Goal: Task Accomplishment & Management: Complete application form

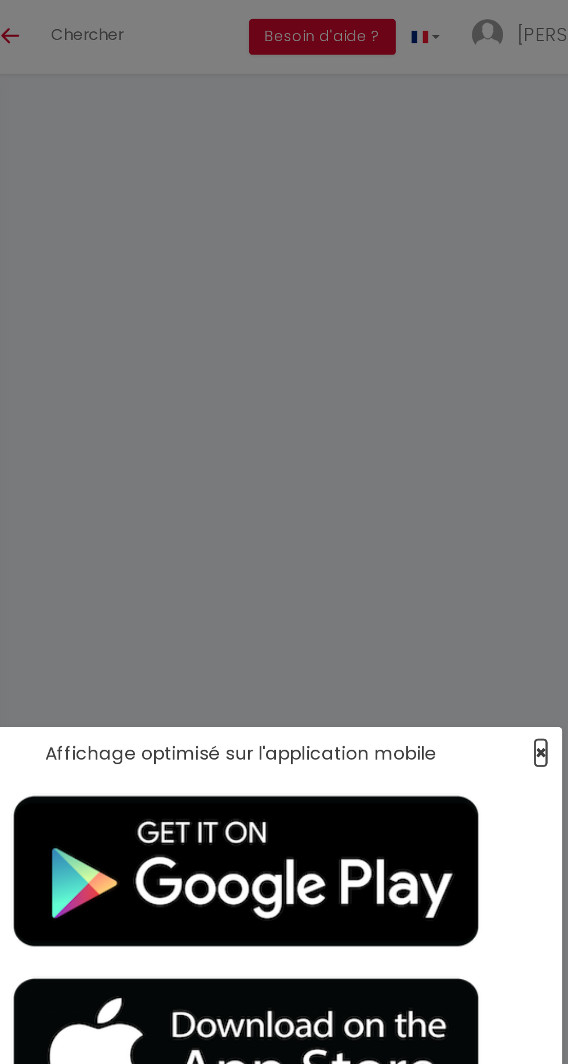
click at [445, 415] on span "×" at bounding box center [446, 413] width 6 height 14
click at [446, 420] on span "×" at bounding box center [446, 413] width 6 height 14
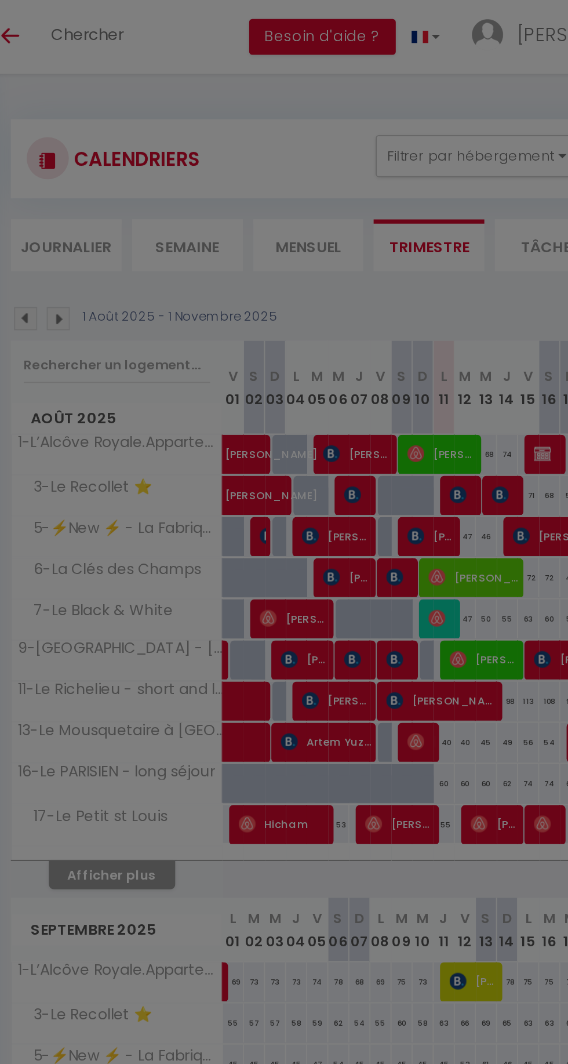
click at [444, 426] on div "Affichage optimisé sur l'application mobile ×" at bounding box center [284, 266] width 348 height 1064
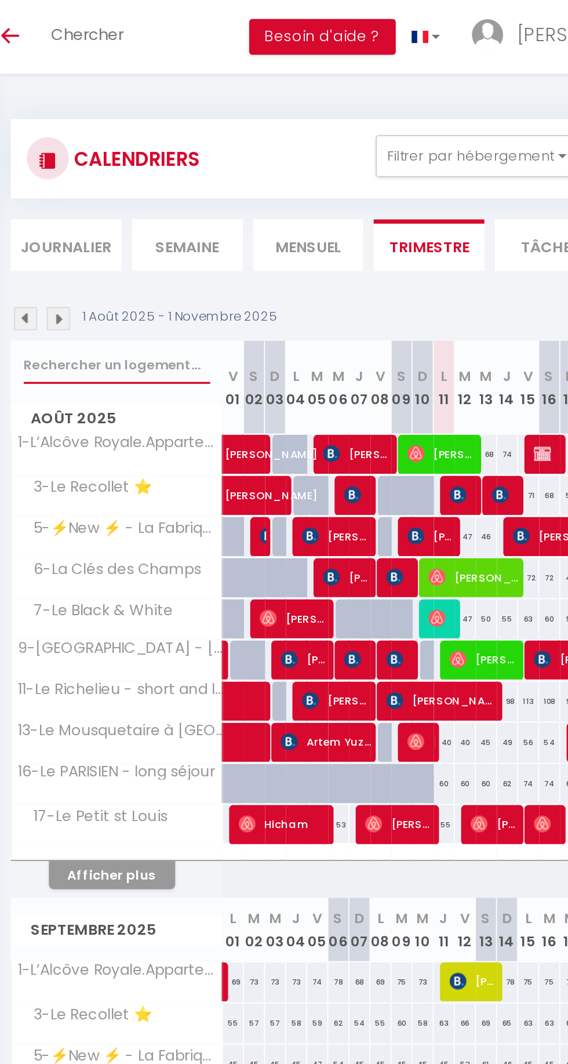
click at [195, 202] on input "text" at bounding box center [213, 200] width 103 height 21
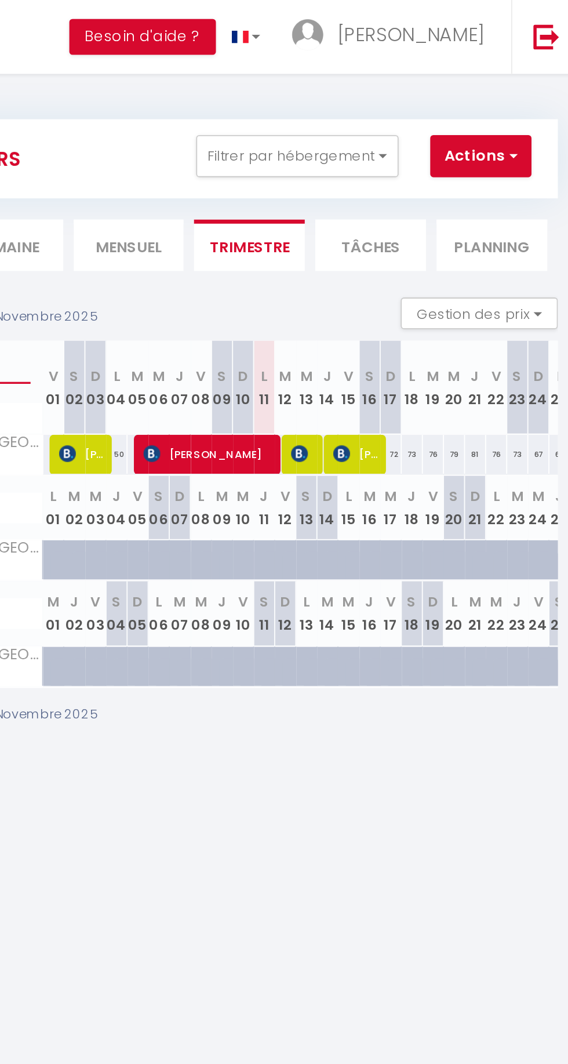
type input "Cardinal"
click at [358, 250] on span "[PERSON_NAME]" at bounding box center [363, 249] width 74 height 22
select select "OK"
select select "0"
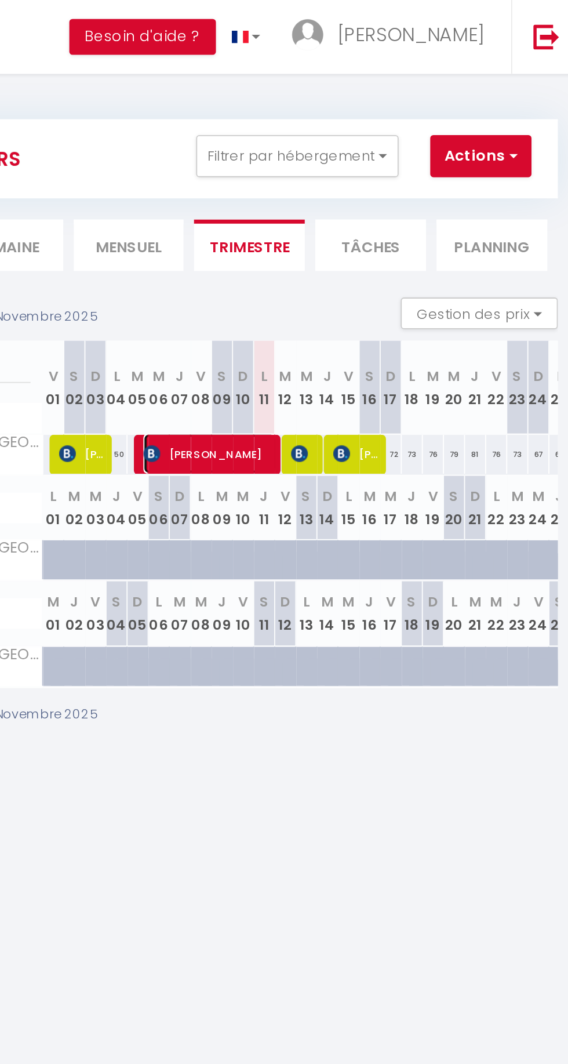
select select "0"
select select "1"
select select
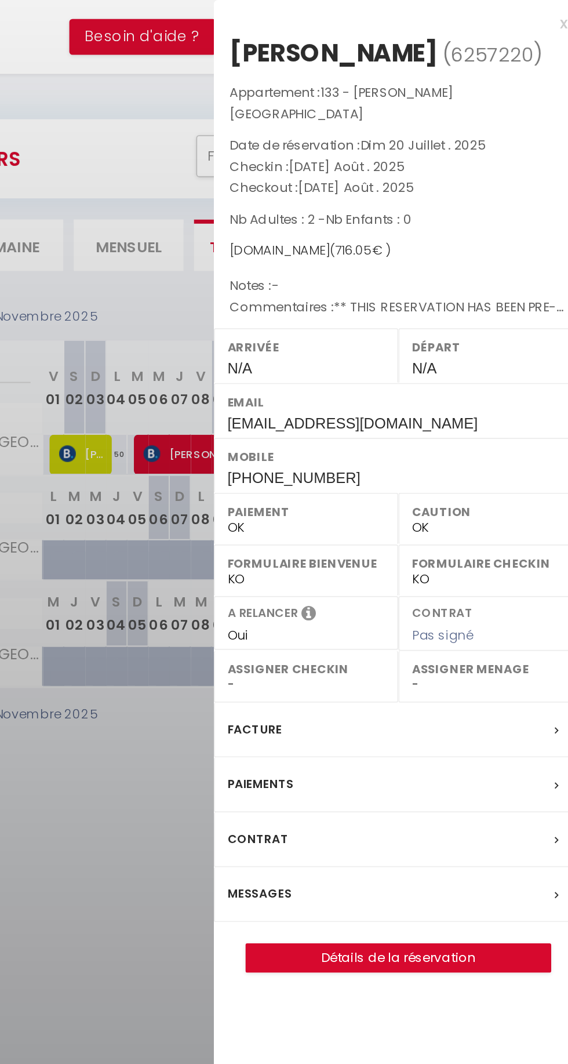
click at [333, 313] on div at bounding box center [284, 532] width 568 height 1064
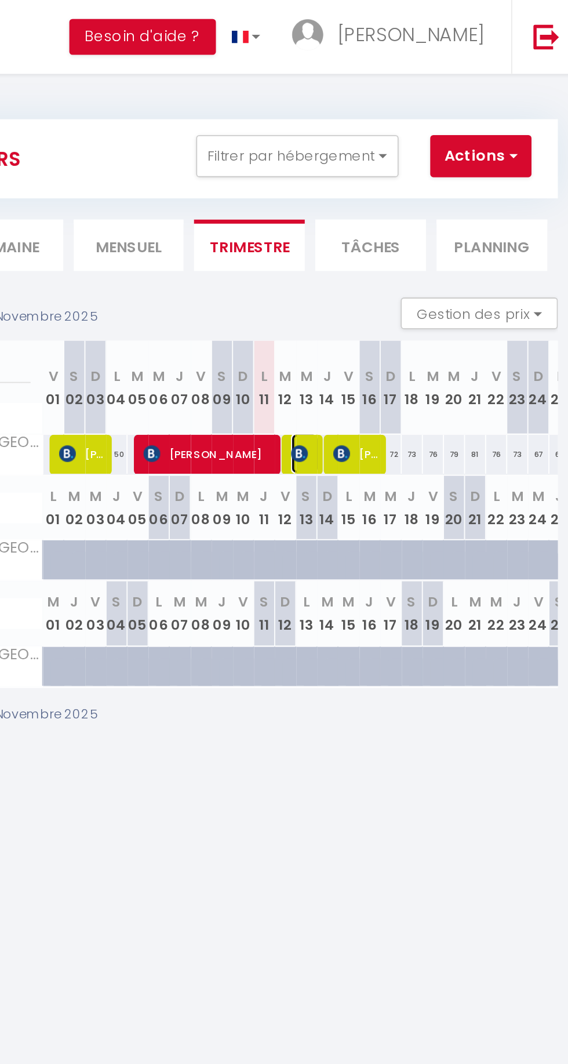
click at [414, 251] on img at bounding box center [412, 249] width 9 height 9
select select "KO"
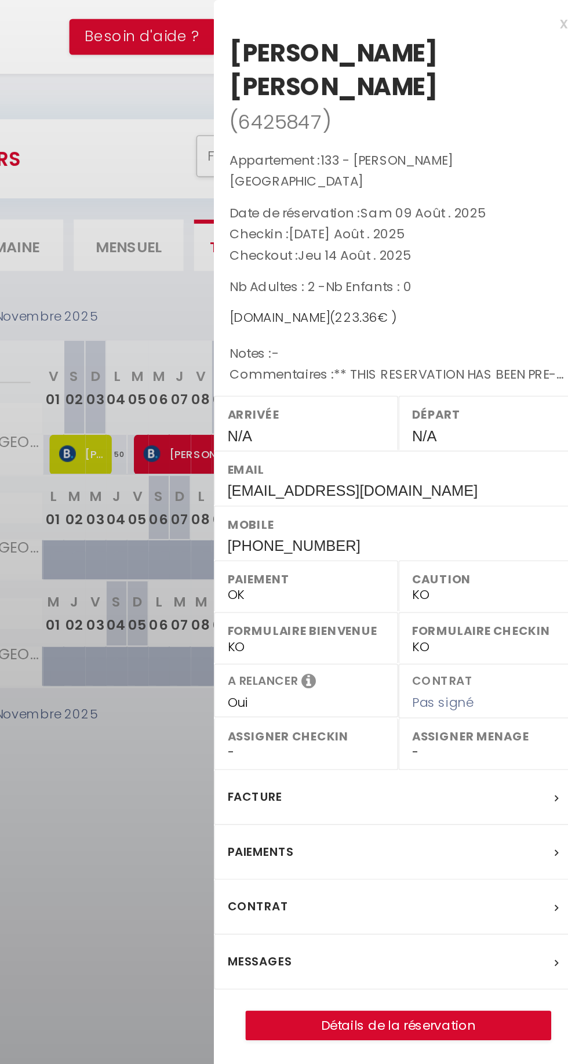
click at [334, 421] on div at bounding box center [284, 532] width 568 height 1064
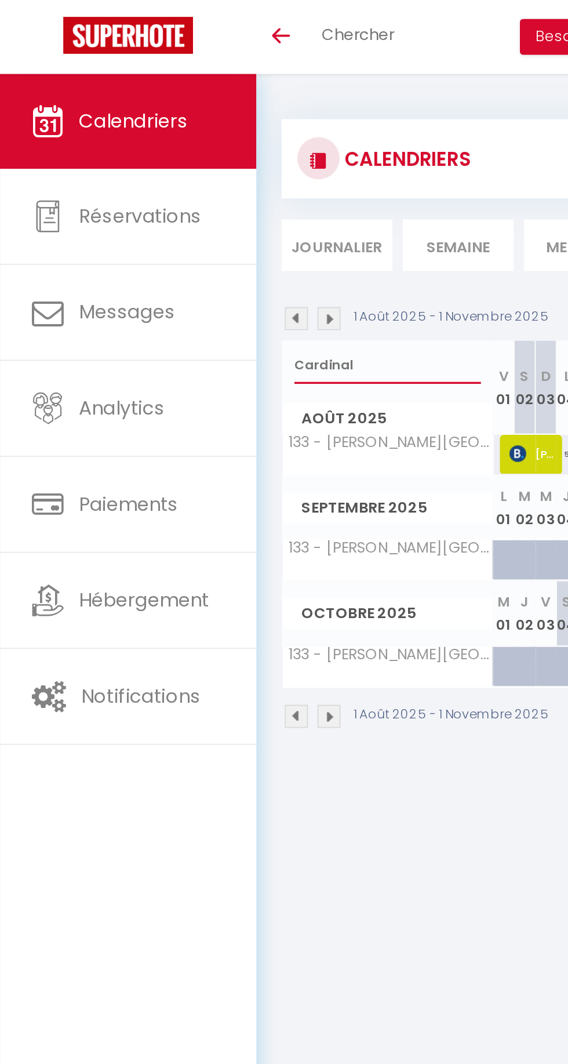
click at [173, 198] on input "Cardinal" at bounding box center [213, 200] width 103 height 21
click at [176, 197] on input "Cardinal" at bounding box center [213, 200] width 103 height 21
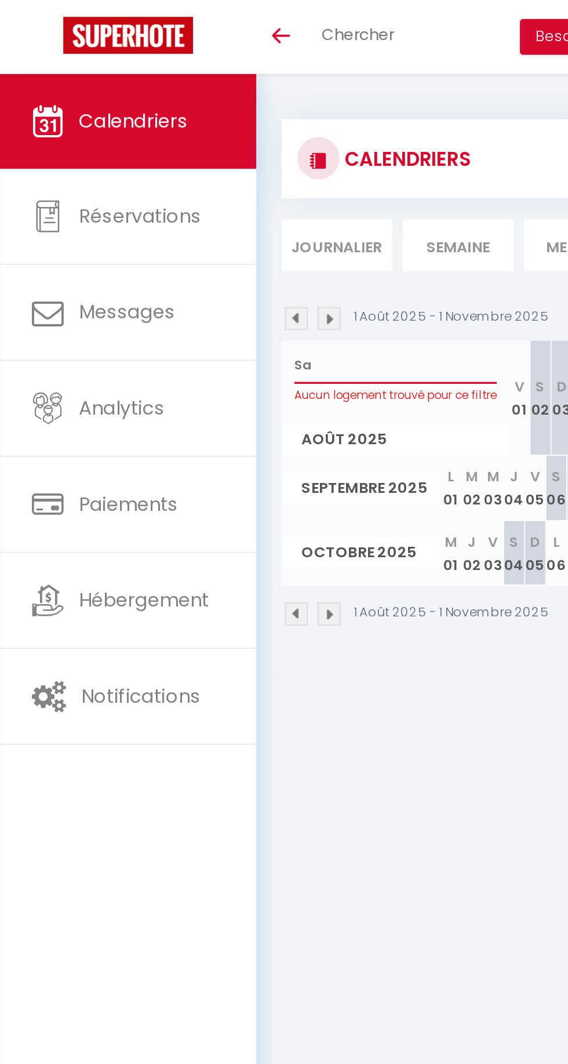
type input "S"
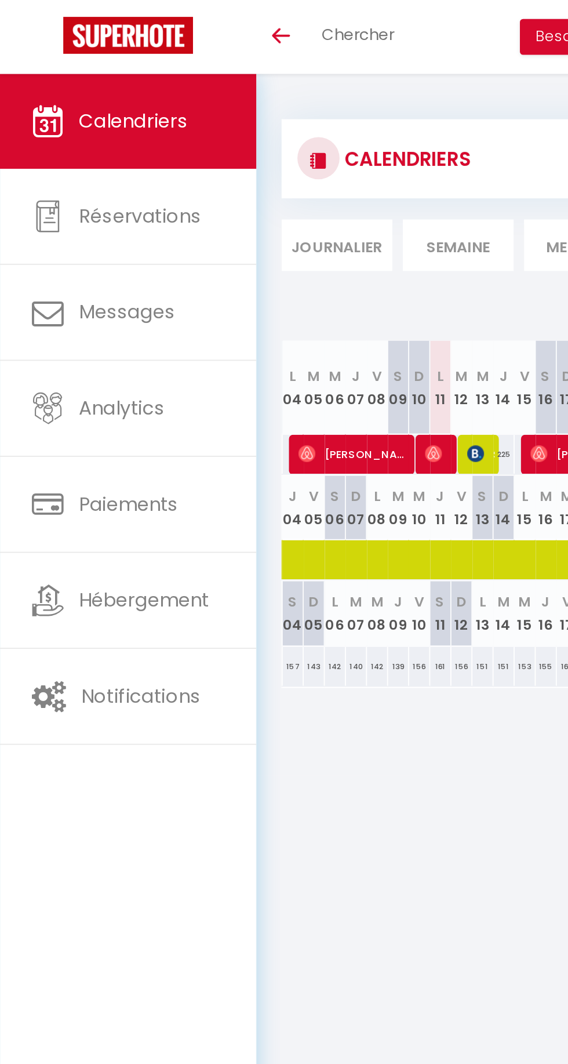
scroll to position [0, 149]
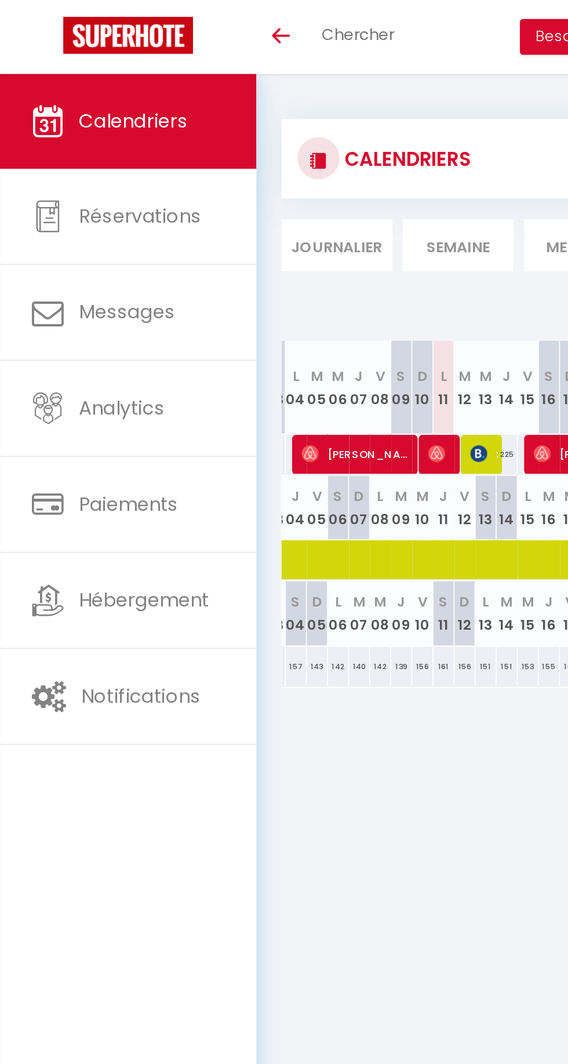
type input "Villa"
click at [238, 249] on img at bounding box center [239, 249] width 9 height 9
select select "OK"
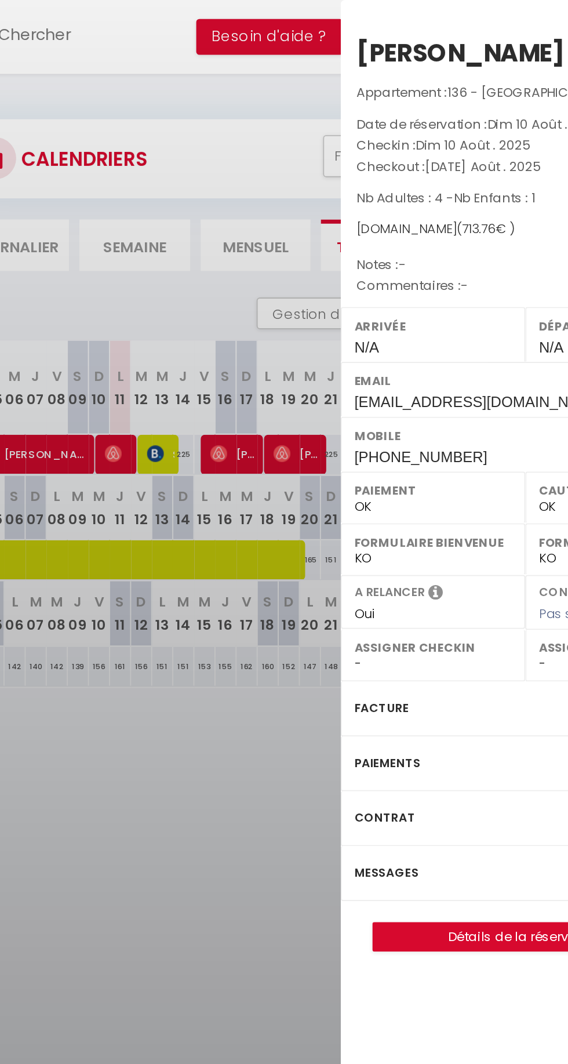
click at [306, 269] on div at bounding box center [284, 532] width 568 height 1064
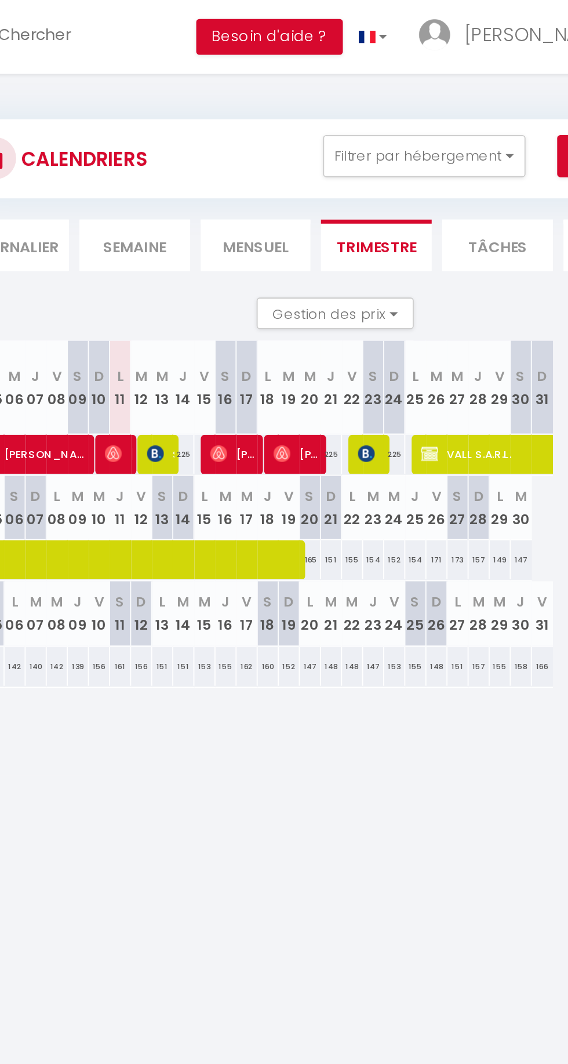
click at [274, 248] on div "225" at bounding box center [279, 249] width 12 height 21
type input "225"
type input "[DEMOGRAPHIC_DATA][DATE]"
type input "Ven 15 Août 2025"
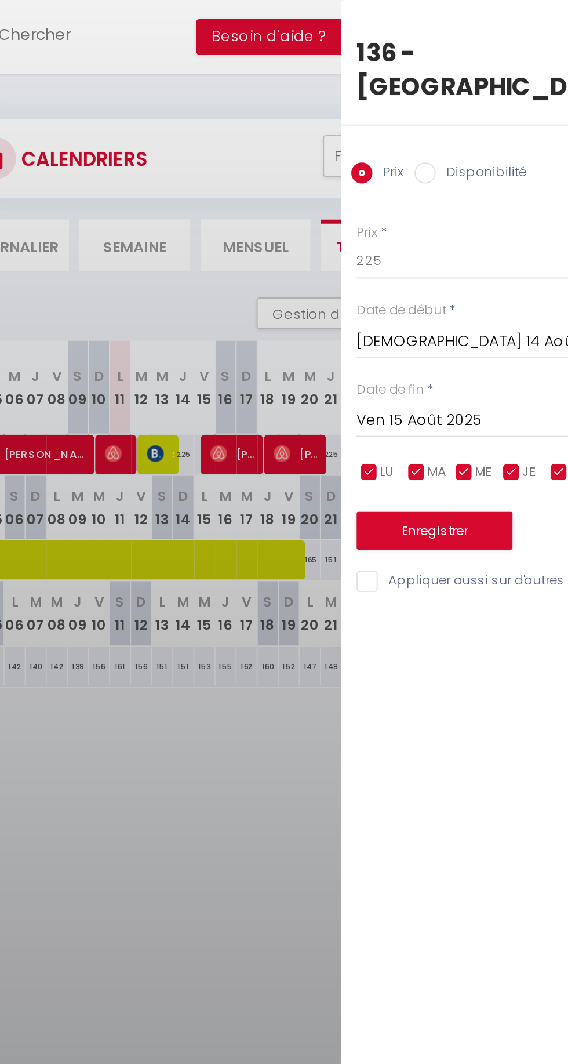
click at [281, 231] on div at bounding box center [284, 532] width 568 height 1064
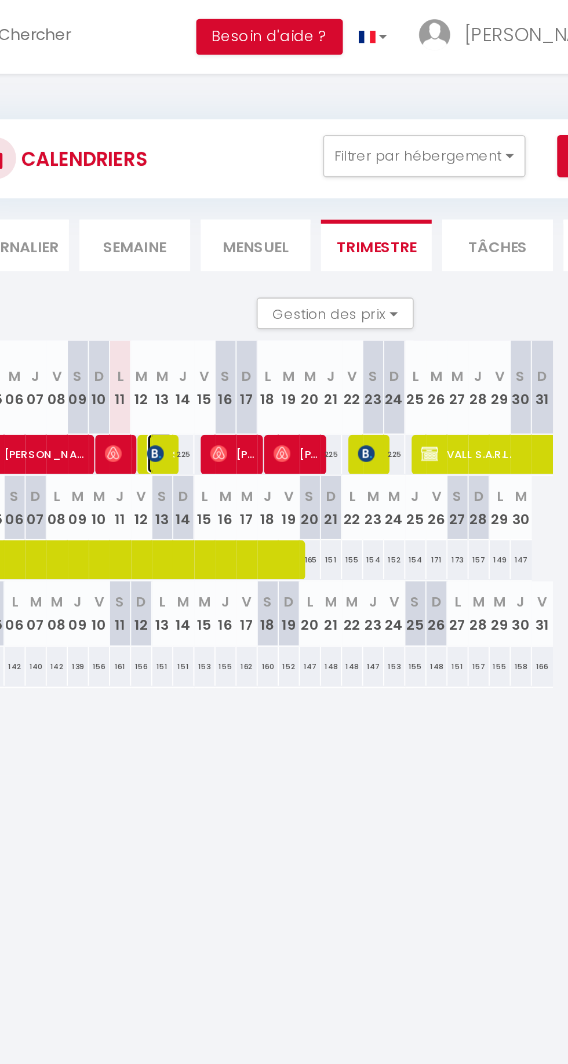
click at [261, 249] on img at bounding box center [263, 249] width 9 height 9
select select "KO"
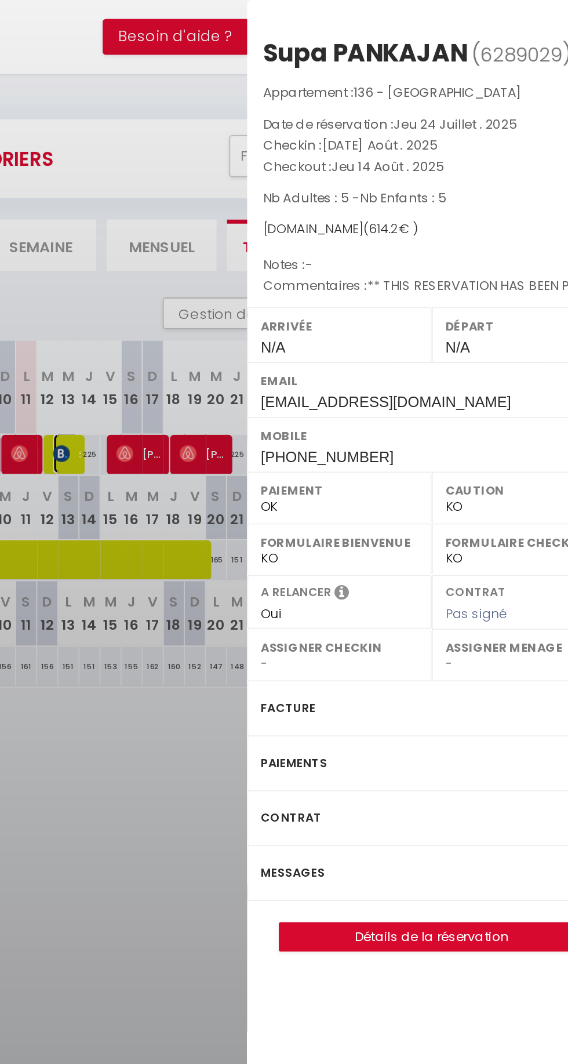
scroll to position [0, 0]
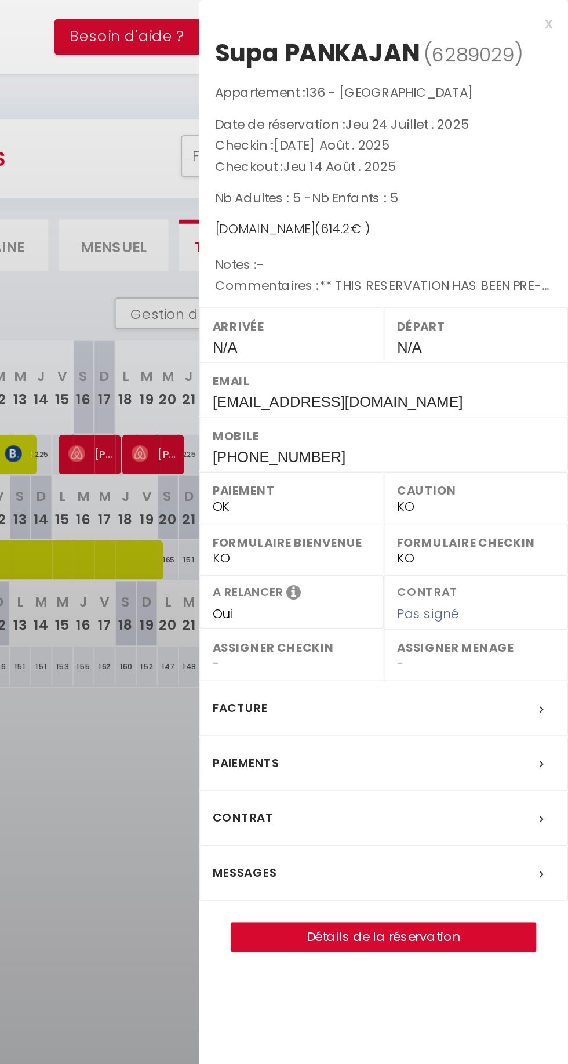
click at [400, 479] on label "Messages" at bounding box center [390, 480] width 35 height 12
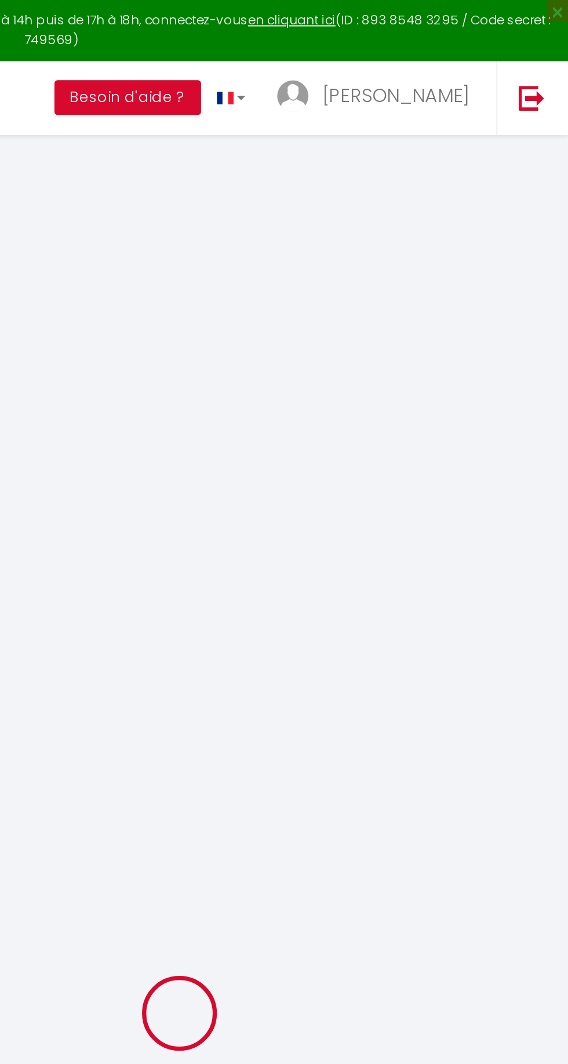
type input "Supa"
type input "PANKAJAN"
type input "spanka.956418@guest.booking.com"
type input "+33650648175"
type input "."
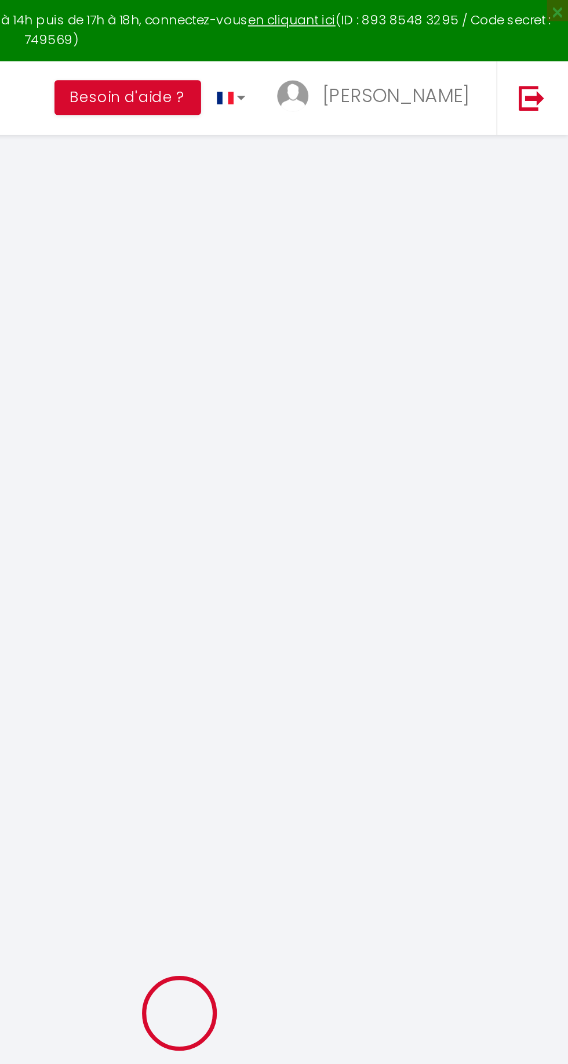
select select "FR"
type input "88.5"
type input "8.6"
select select "73495"
select select "1"
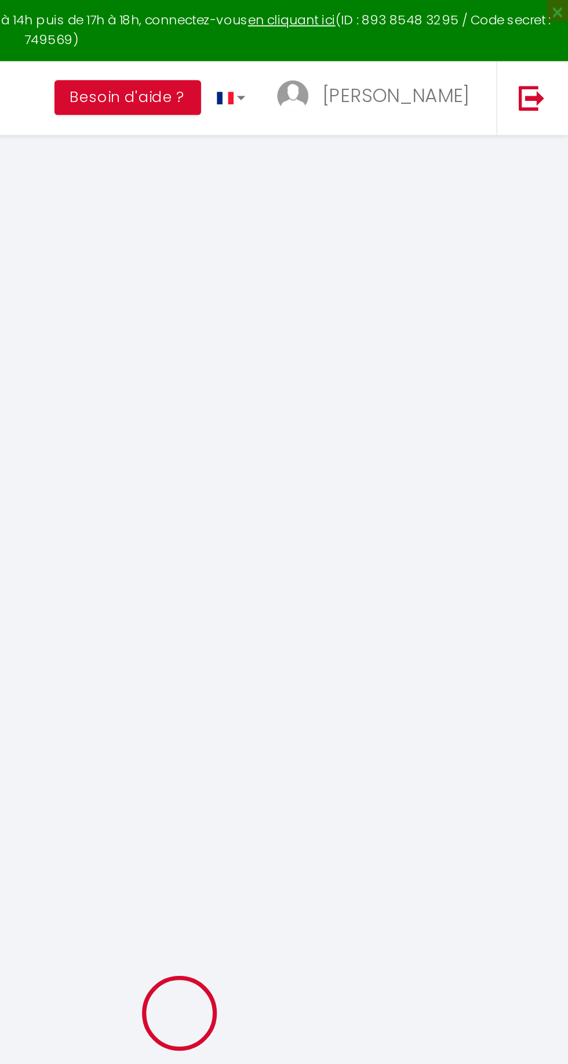
select select
type input "5"
select select "12"
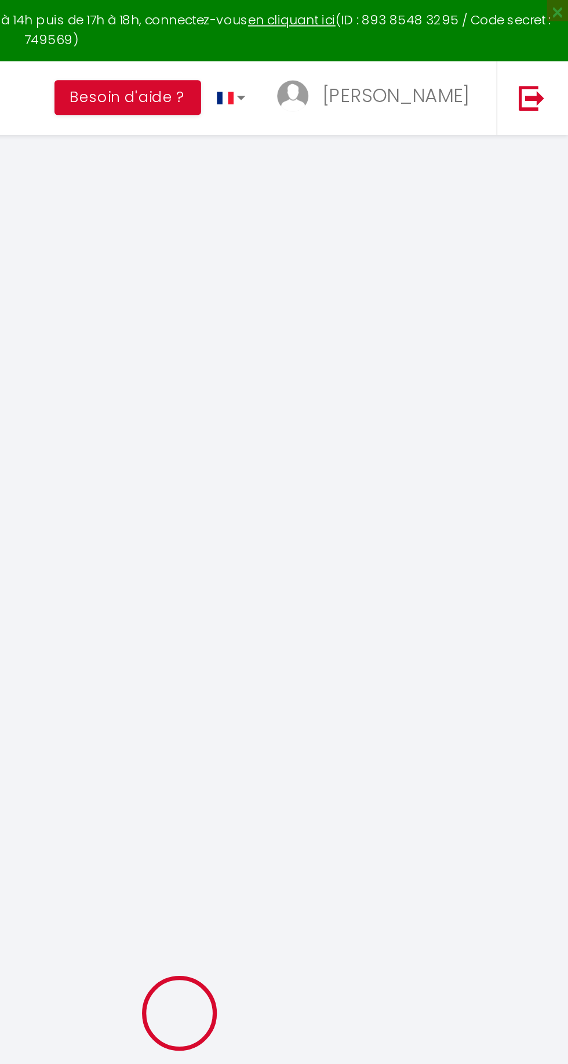
select select
type input "440"
checkbox input "false"
type input "0"
select select "2"
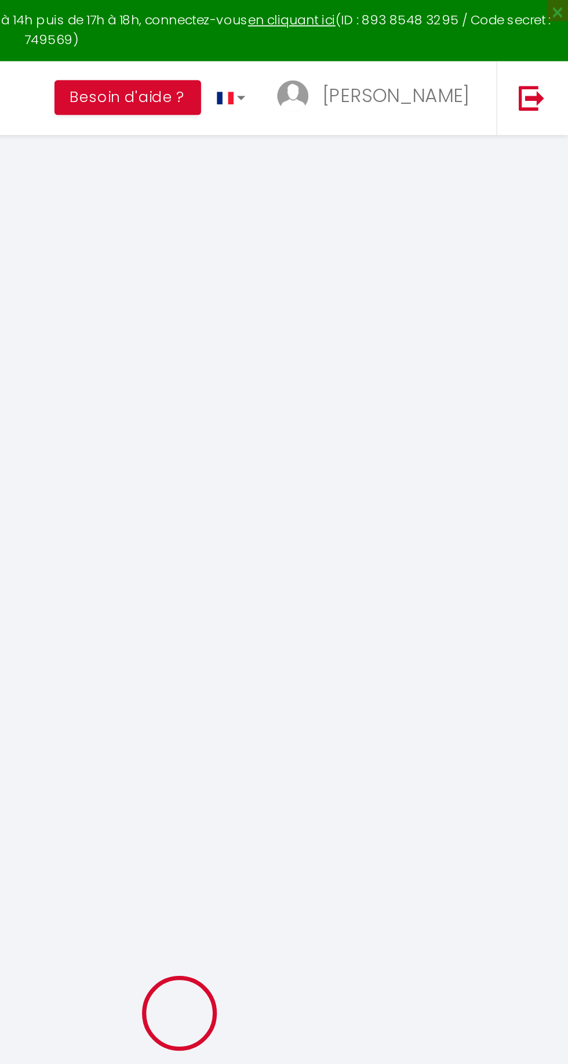
type input "150"
type input "0"
select select
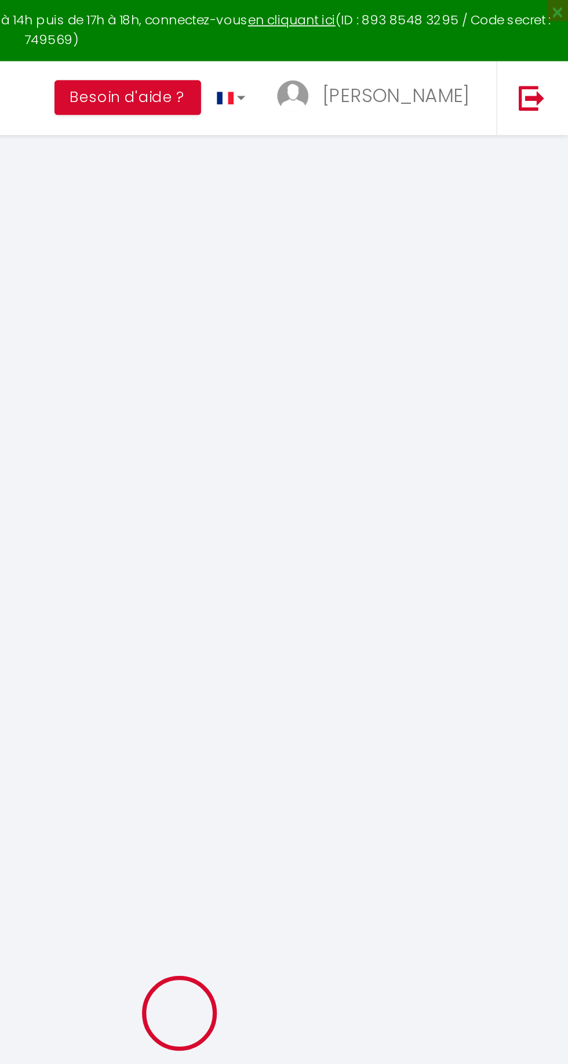
select select "14"
checkbox input "false"
select select
checkbox input "false"
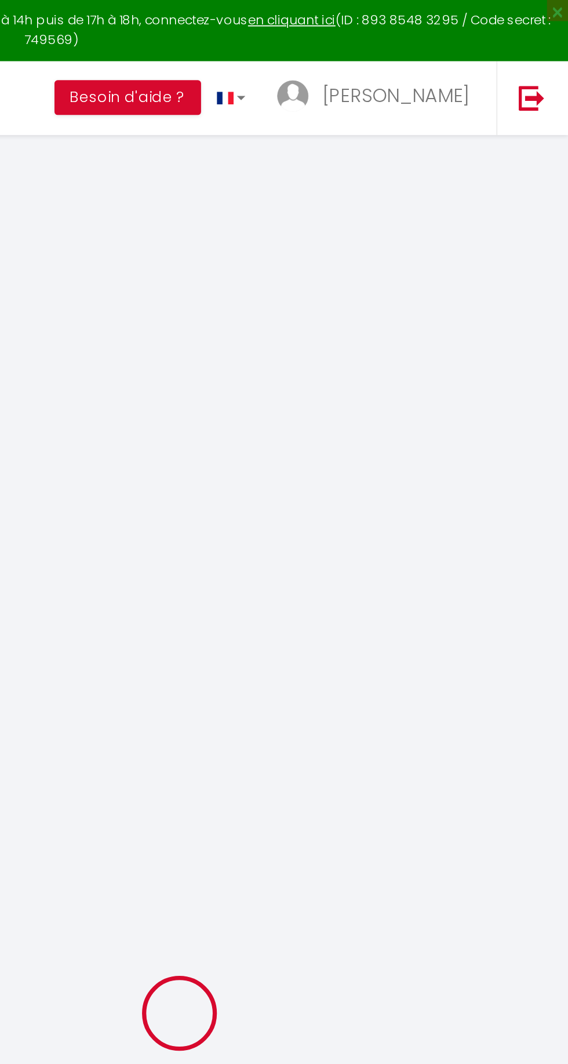
select select
checkbox input "false"
type textarea "** THIS RESERVATION HAS BEEN PRE-PAID ** Reservation has a cancellation grace p…"
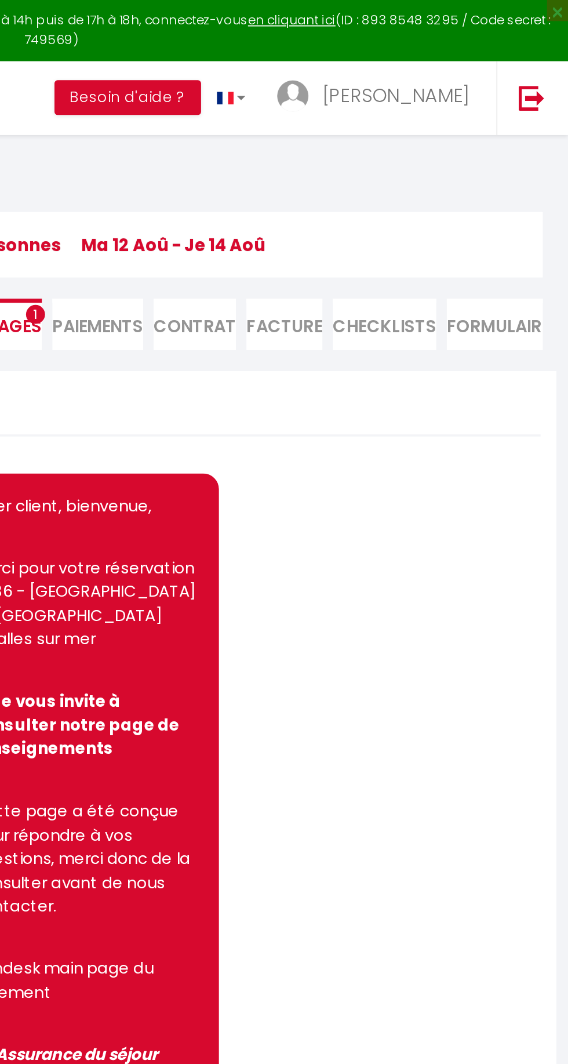
scroll to position [1511, 0]
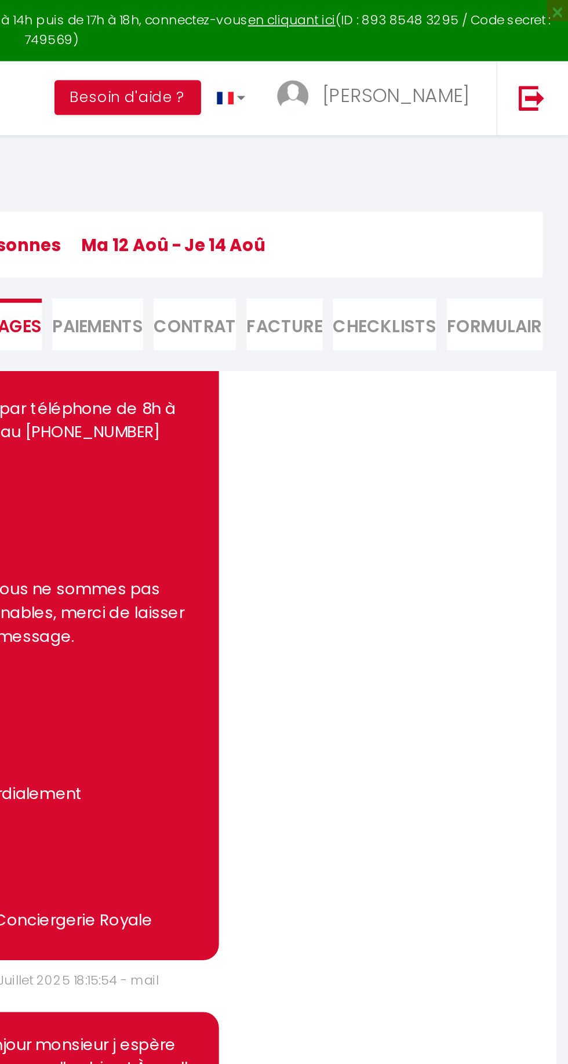
click at [307, 185] on li "Paiements" at bounding box center [310, 178] width 50 height 28
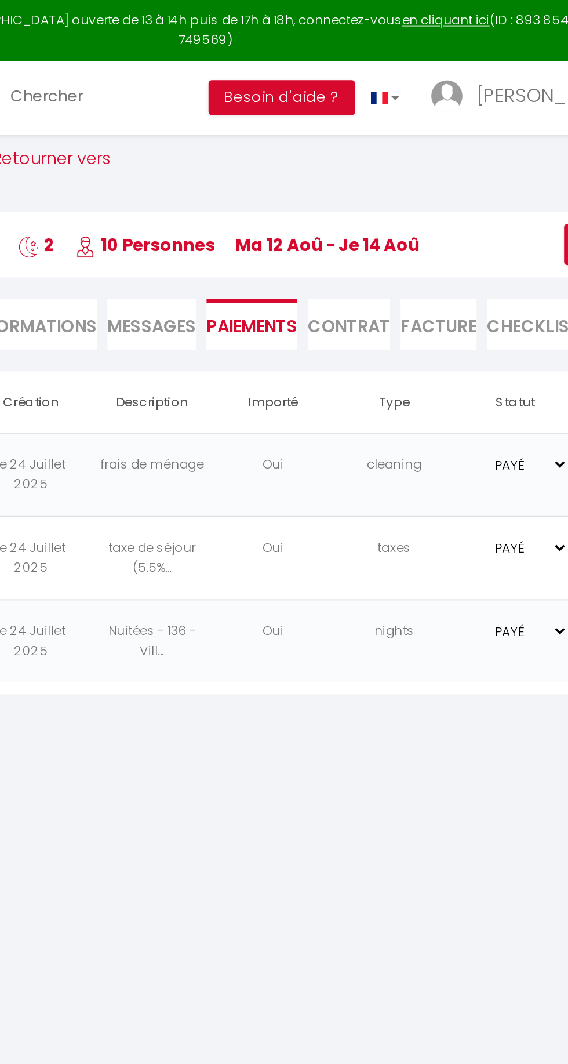
click at [256, 172] on li "Messages" at bounding box center [254, 178] width 49 height 28
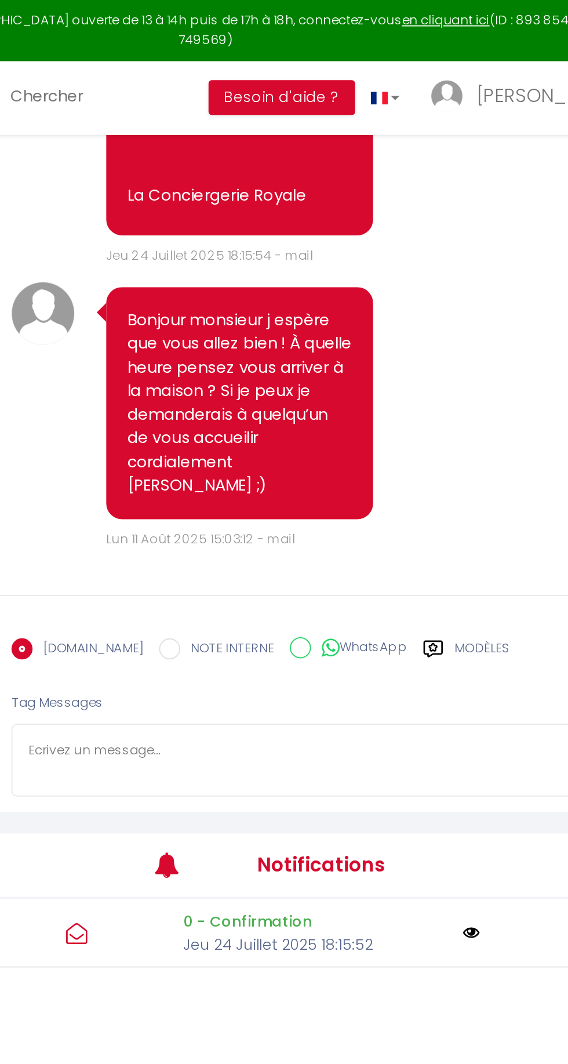
scroll to position [394, 0]
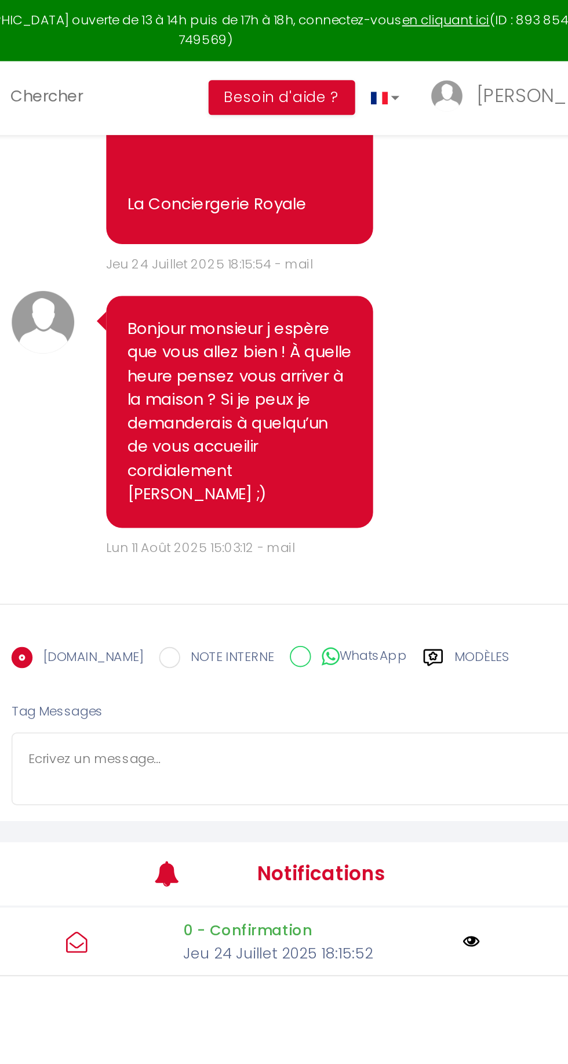
click at [421, 376] on label "Modèles" at bounding box center [436, 365] width 31 height 20
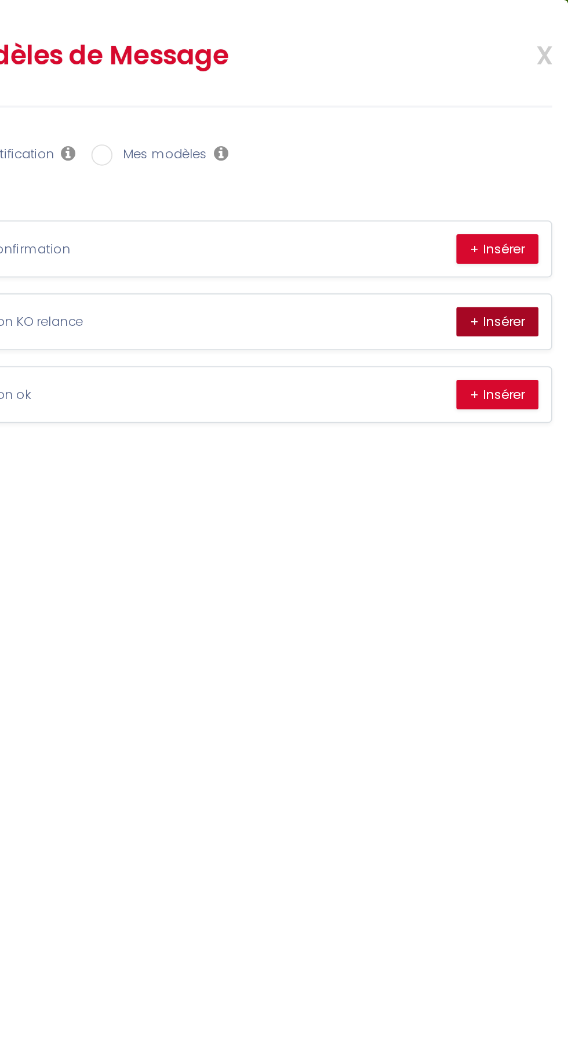
click at [523, 175] on button "+ Insérer" at bounding box center [529, 177] width 45 height 16
type textarea "Bonjour Supa Conformément aux conditions, un dépôt de garantie sera prélevé ava…"
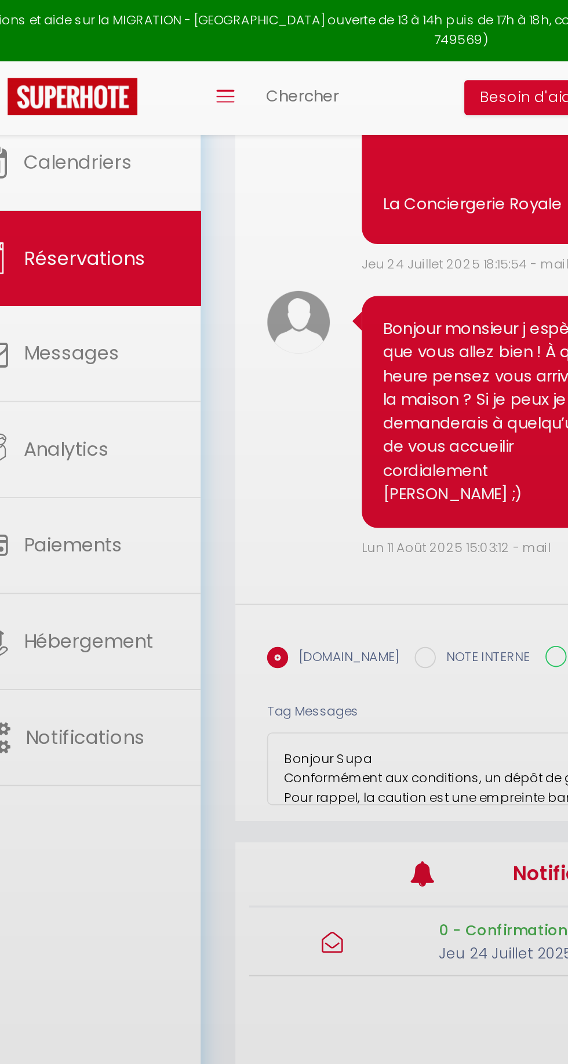
scroll to position [120, 0]
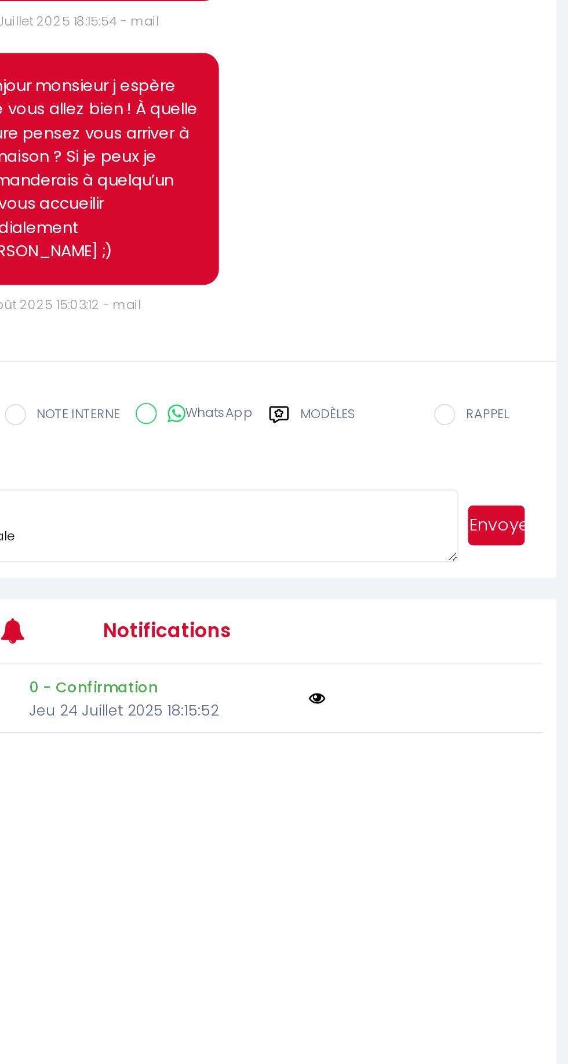
click at [529, 433] on button "Envoyer" at bounding box center [528, 422] width 31 height 22
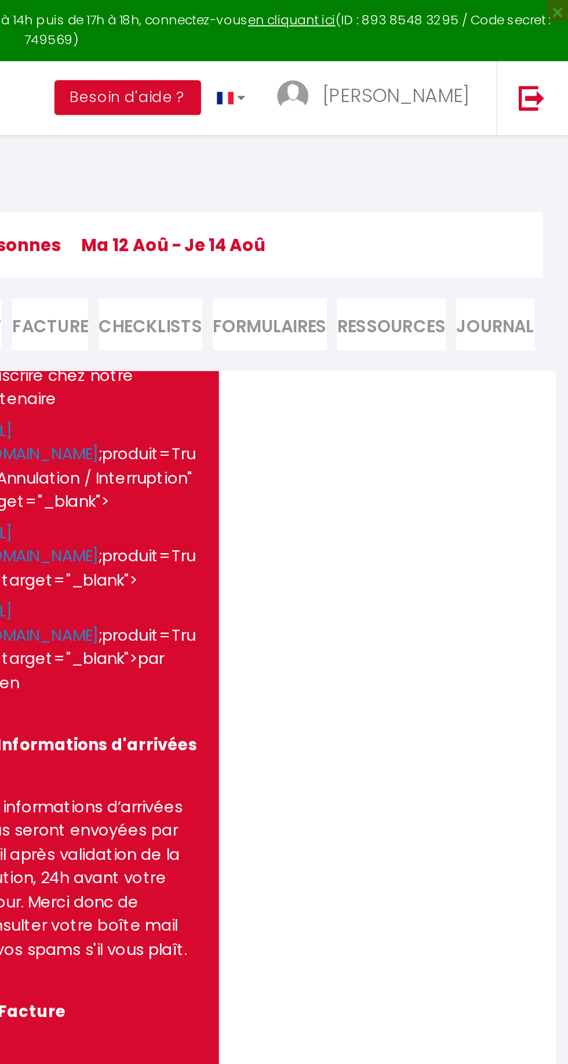
scroll to position [0, 0]
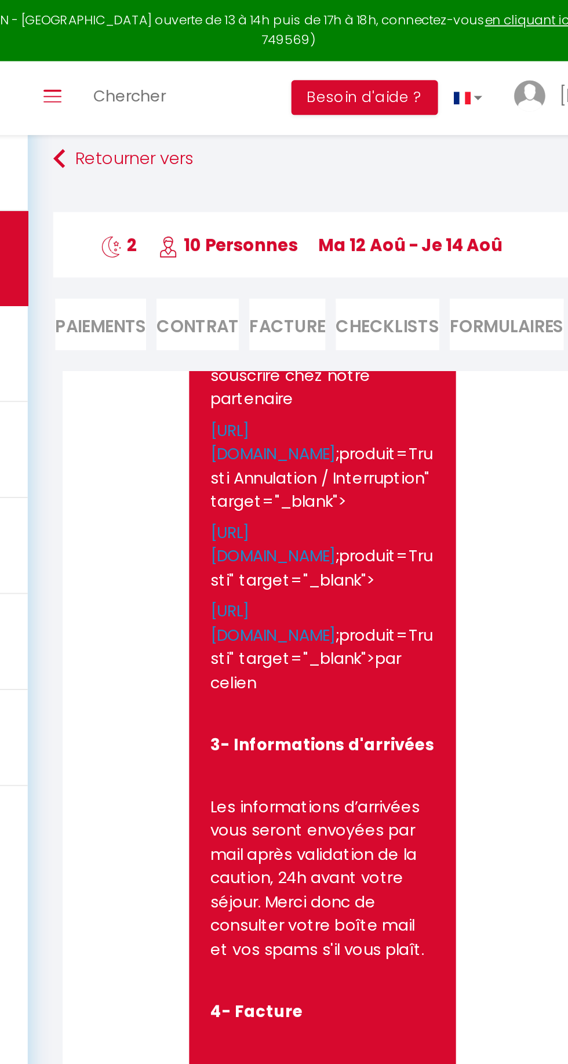
click at [236, 185] on li "Contrat" at bounding box center [234, 178] width 45 height 28
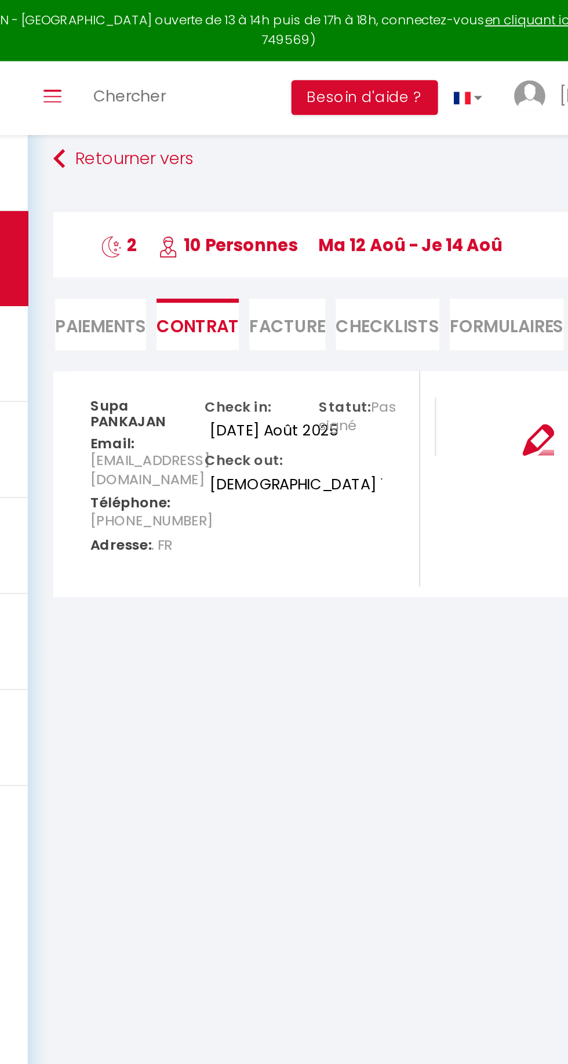
click at [274, 187] on li "Facture" at bounding box center [284, 178] width 42 height 28
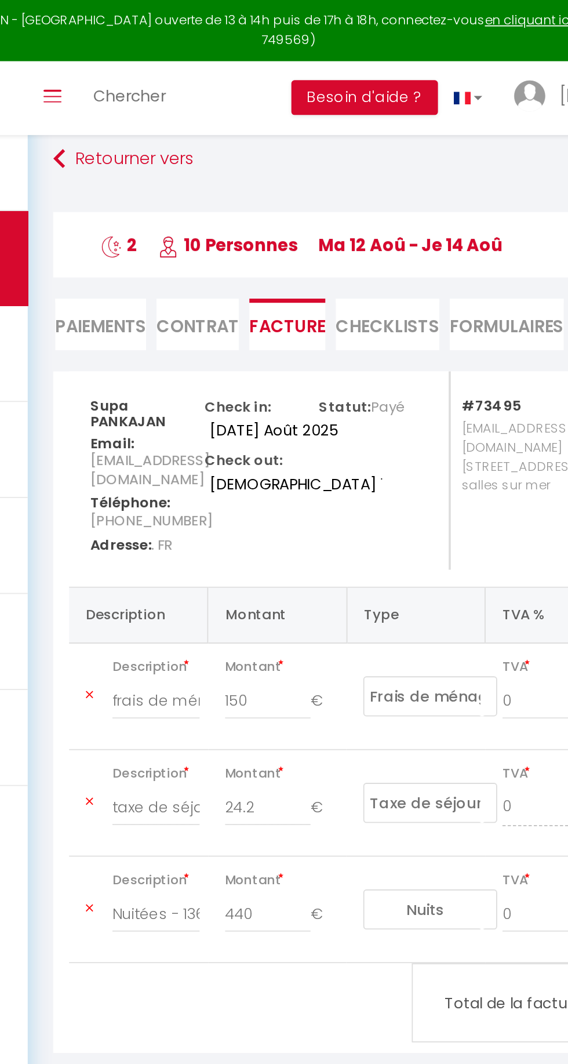
click at [180, 175] on li "Paiements" at bounding box center [181, 178] width 50 height 28
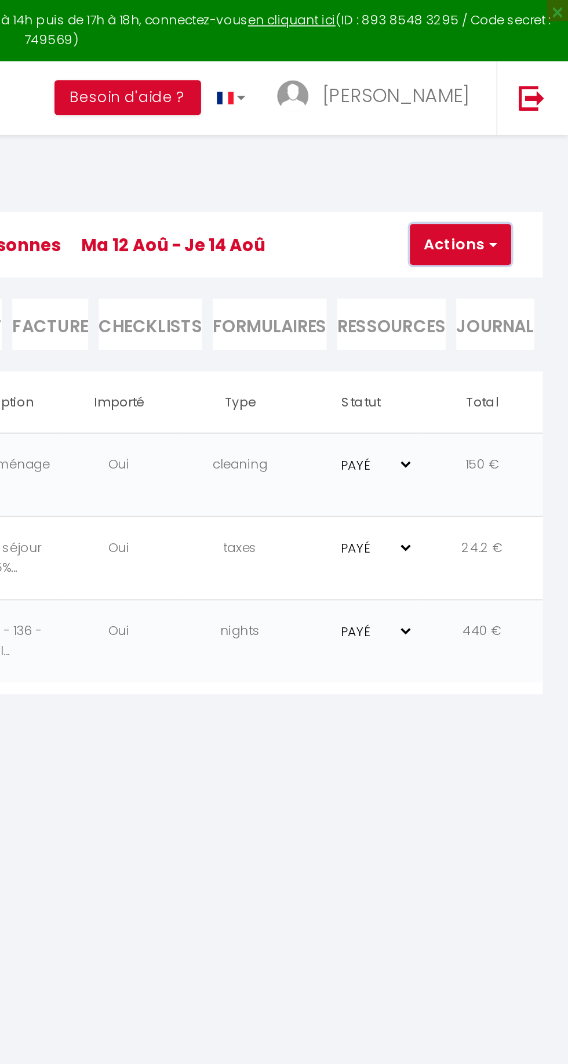
click at [511, 137] on button "Actions" at bounding box center [509, 134] width 56 height 23
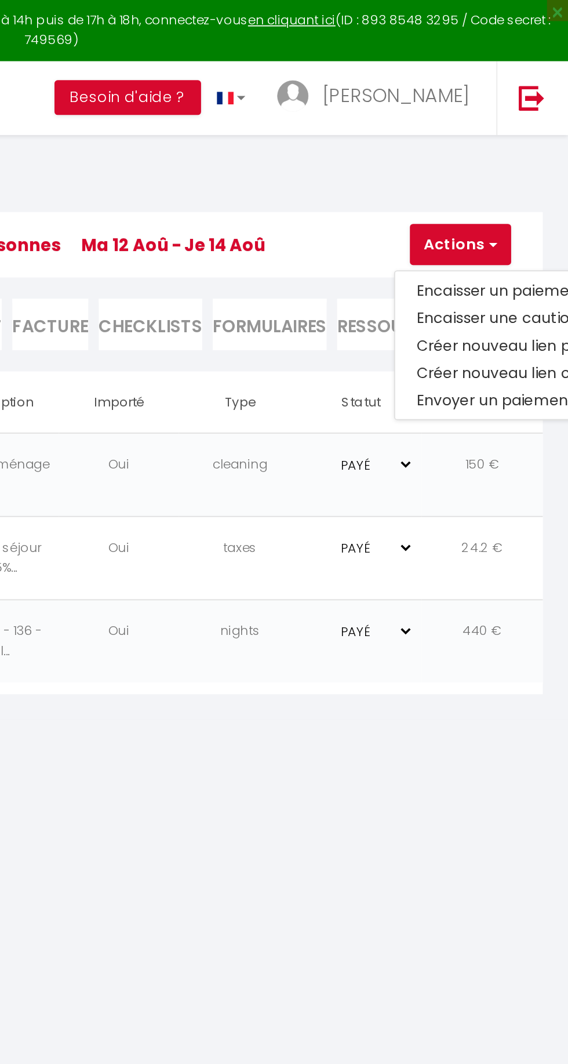
click at [413, 146] on h3 "Supa PANKAJAN 2 10 Personnes ma 12 Aoû - je 14 Aoû" at bounding box center [355, 135] width 400 height 36
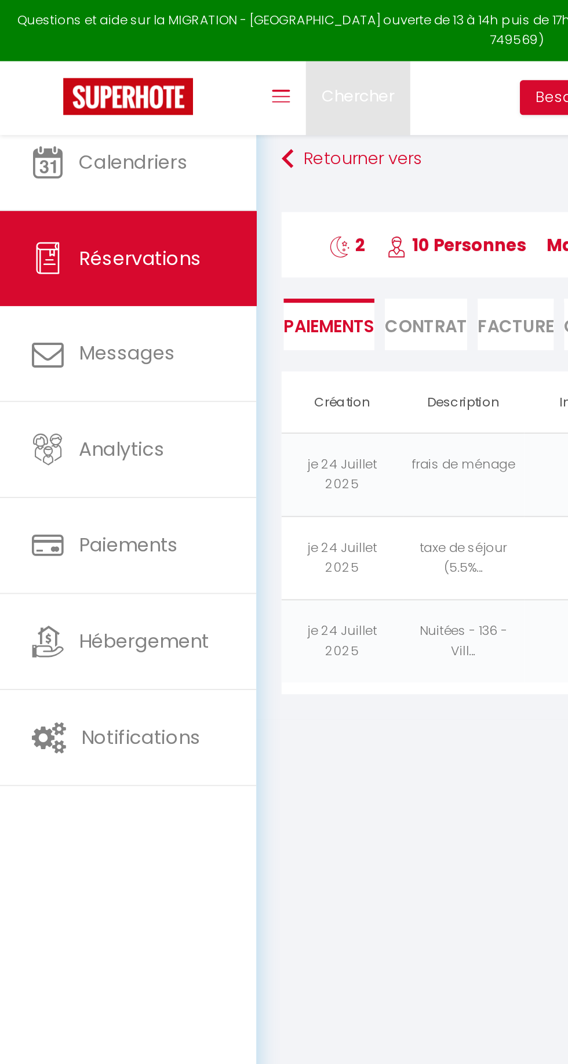
click at [205, 46] on span "Chercher" at bounding box center [197, 52] width 40 height 12
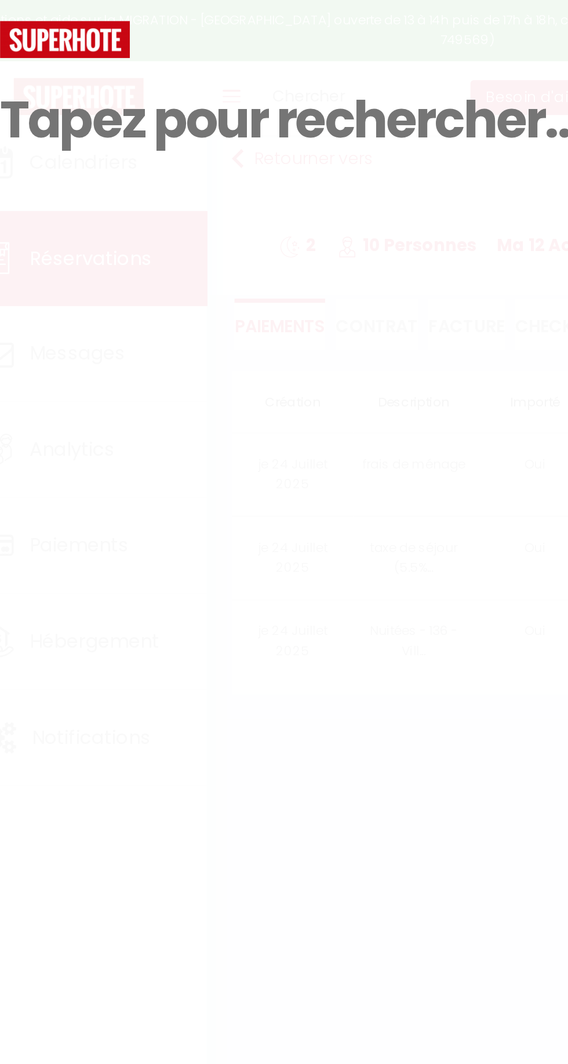
paste input "Mon nom est Nguyen Duy Gia Khanh, 6441399457"
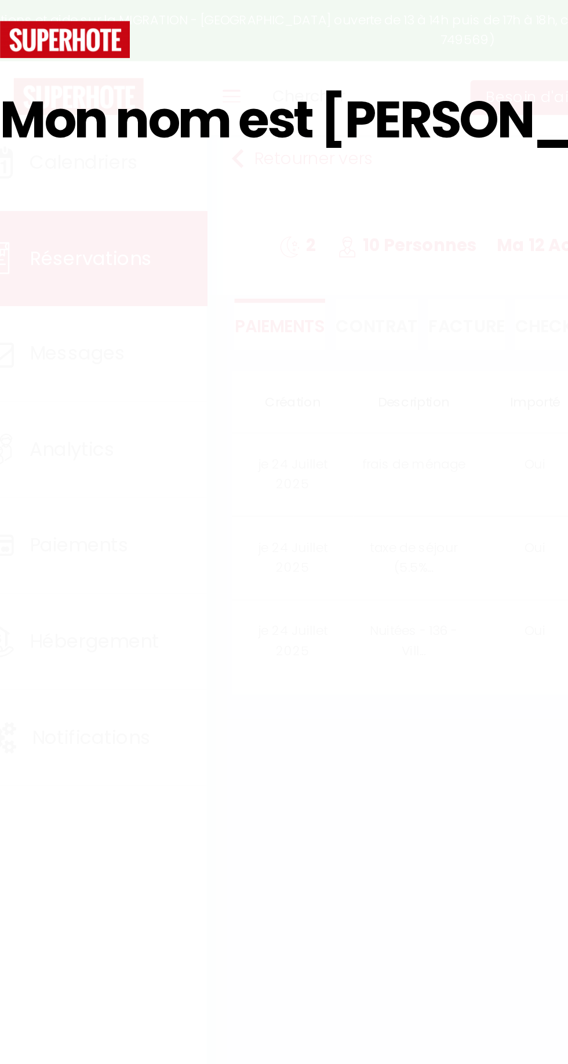
scroll to position [0, 139]
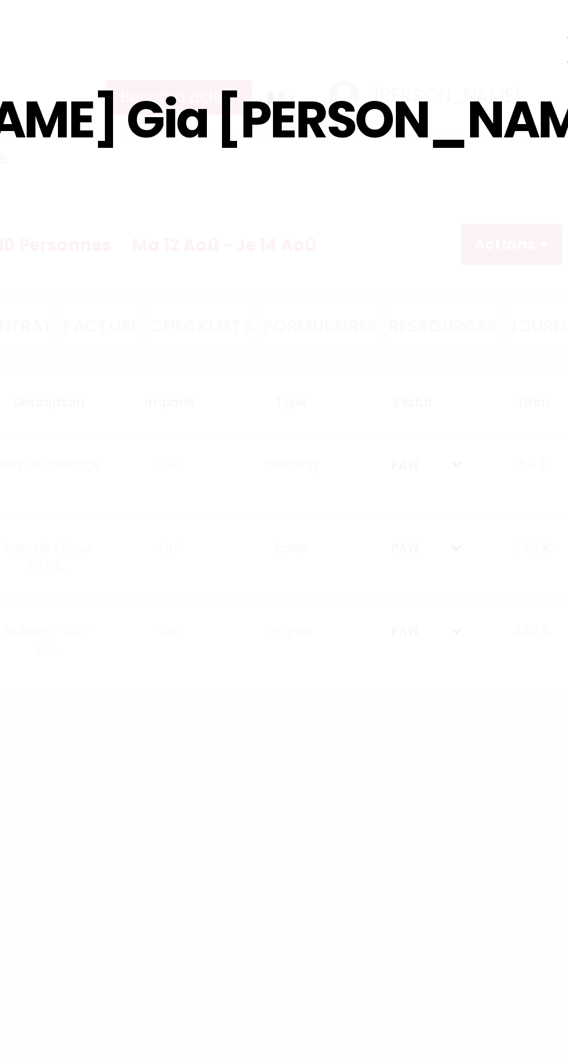
click at [384, 68] on input "Mon nom est Nguyen Duy Gia Khanh, 6441399457" at bounding box center [284, 66] width 514 height 68
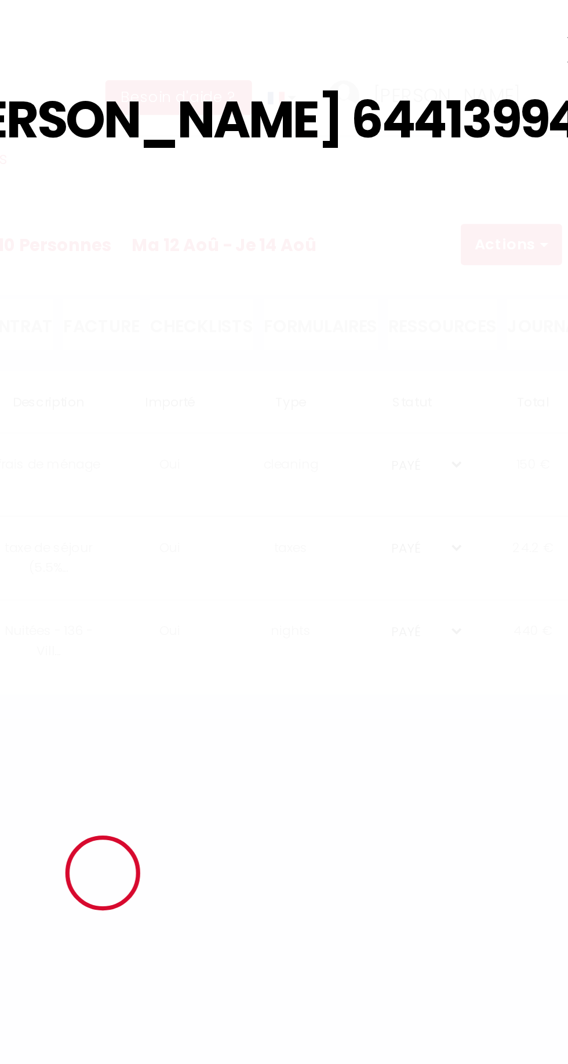
scroll to position [0, 0]
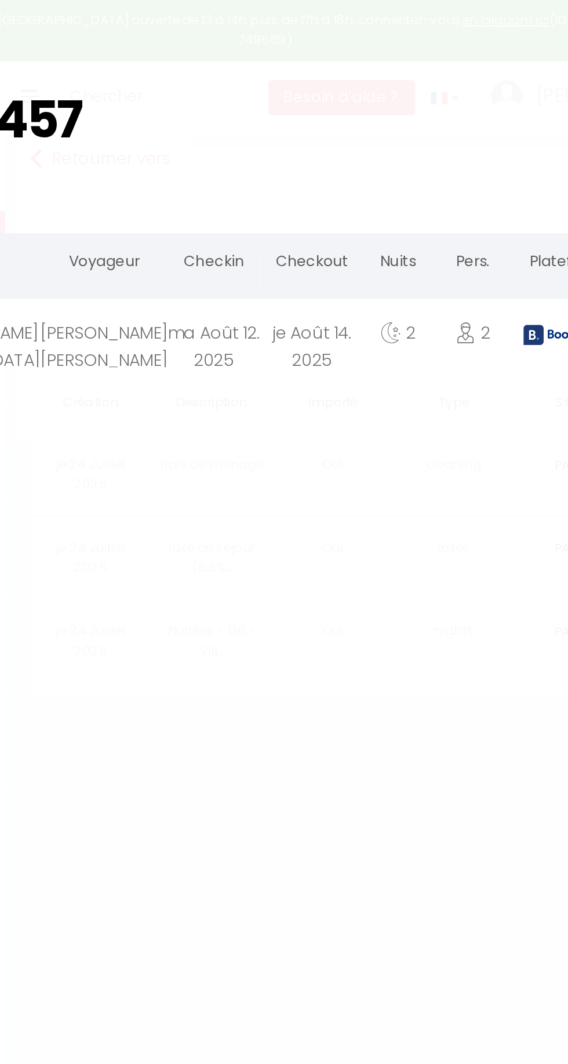
type input "6441399457"
click at [281, 184] on div "je Août 14. 2025" at bounding box center [309, 183] width 57 height 38
select select
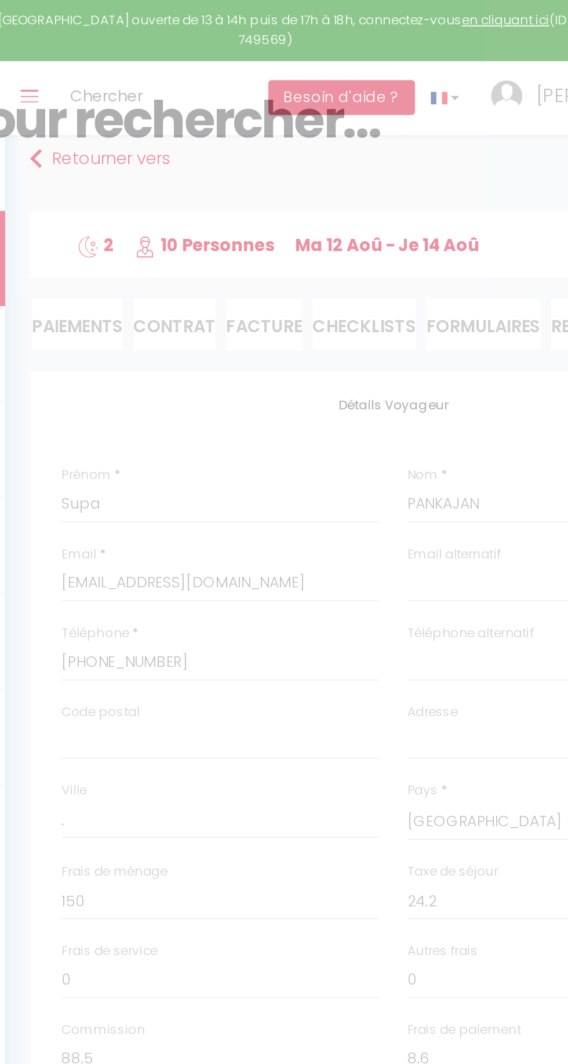
select select
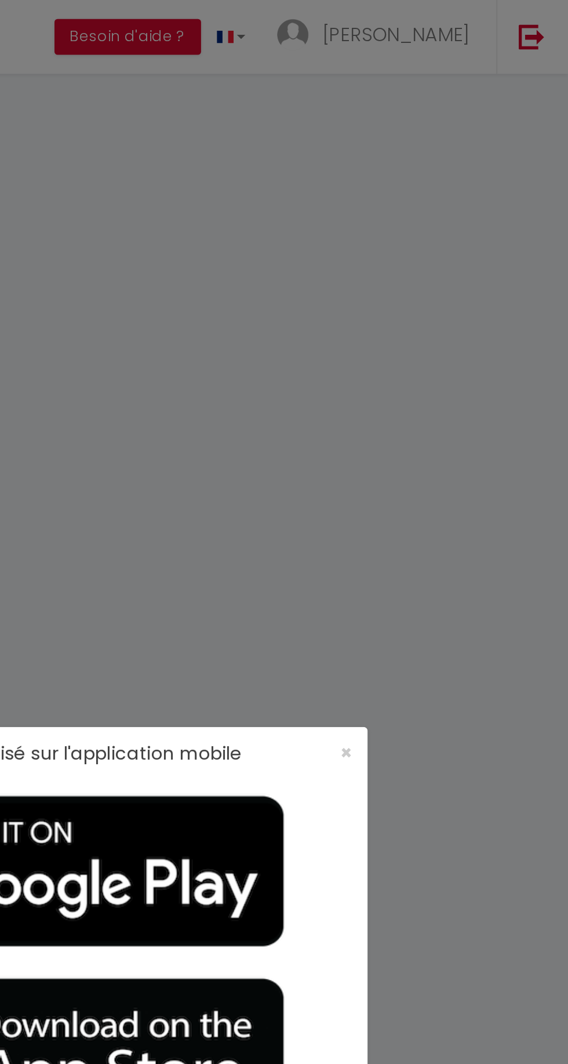
click at [458, 417] on div "Affichage optimisé sur l'application mobile ×" at bounding box center [284, 414] width 348 height 29
click at [446, 414] on span "×" at bounding box center [446, 413] width 6 height 14
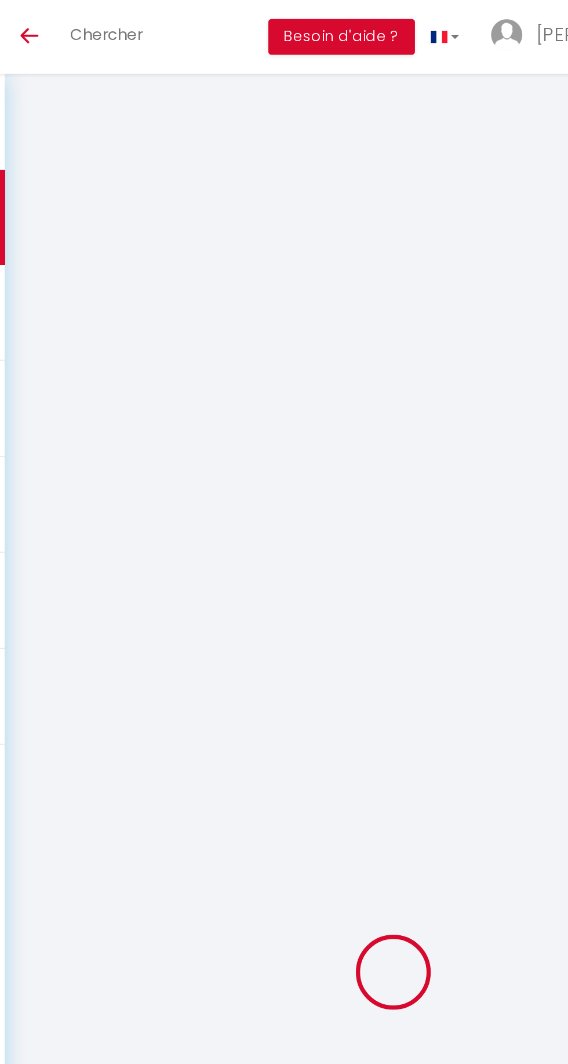
select select
checkbox input "false"
select select
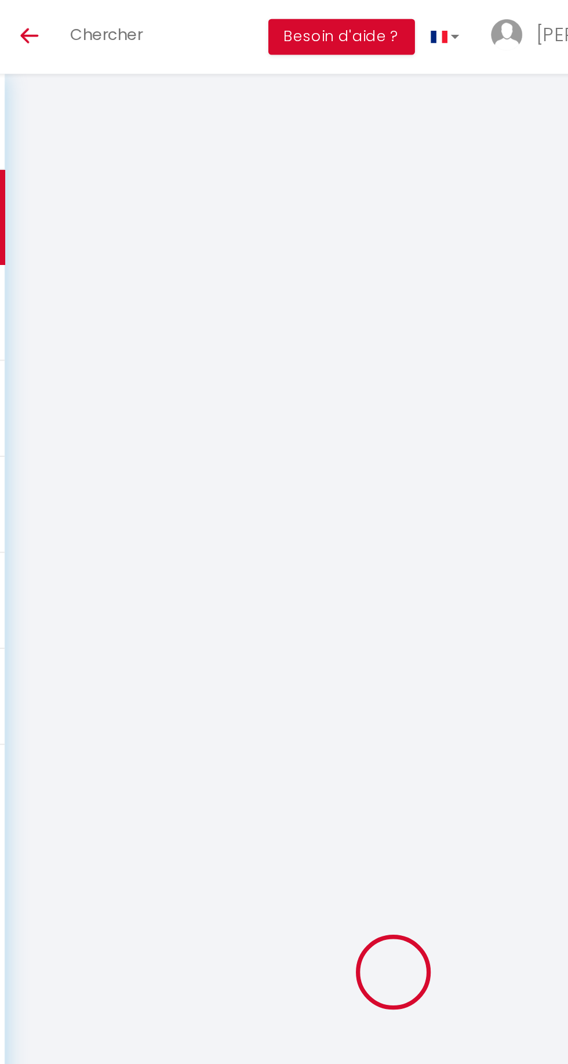
checkbox input "false"
type textarea "** THIS RESERVATION HAS BEEN PRE-PAID ** Reservation has a cancellation grace p…"
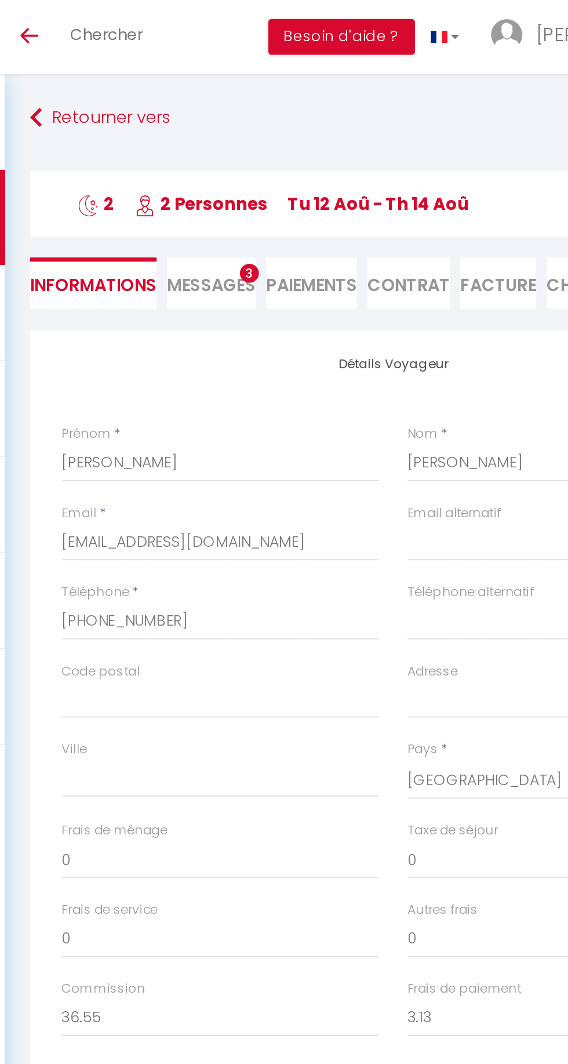
click at [244, 166] on li "Messages 3" at bounding box center [254, 155] width 49 height 28
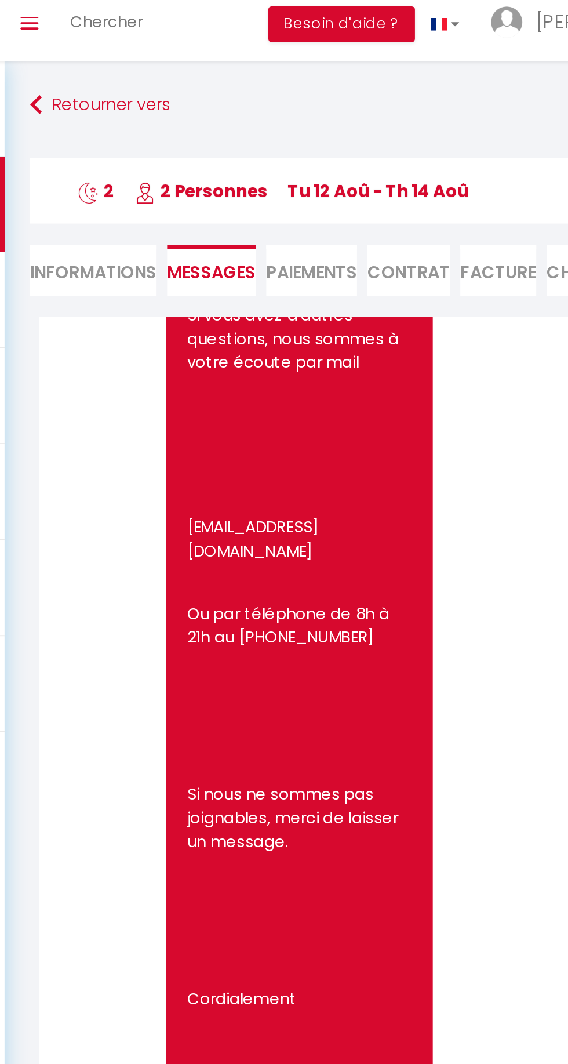
scroll to position [1771, 0]
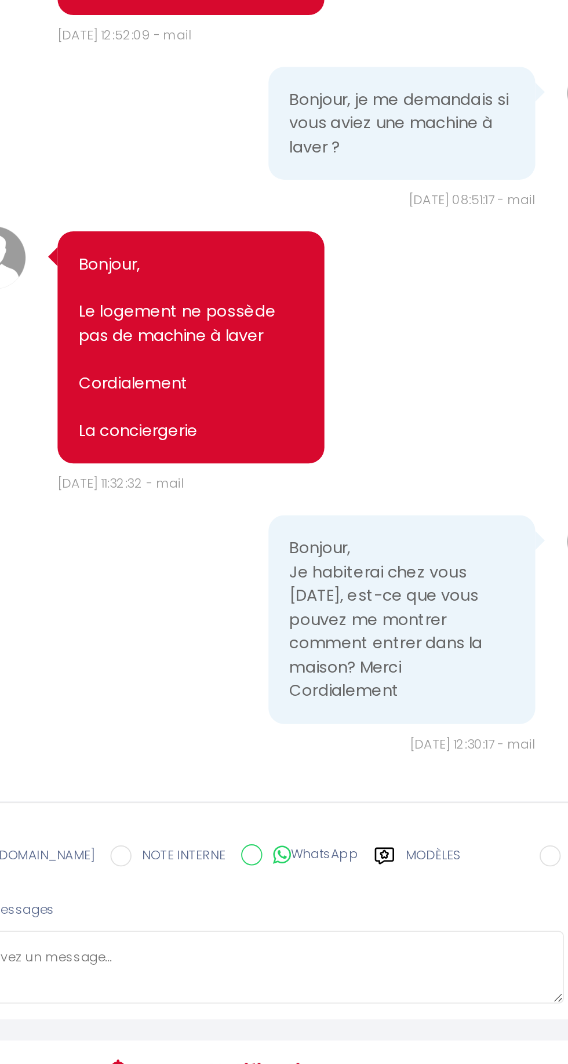
click at [421, 747] on label "Modèles" at bounding box center [436, 737] width 31 height 20
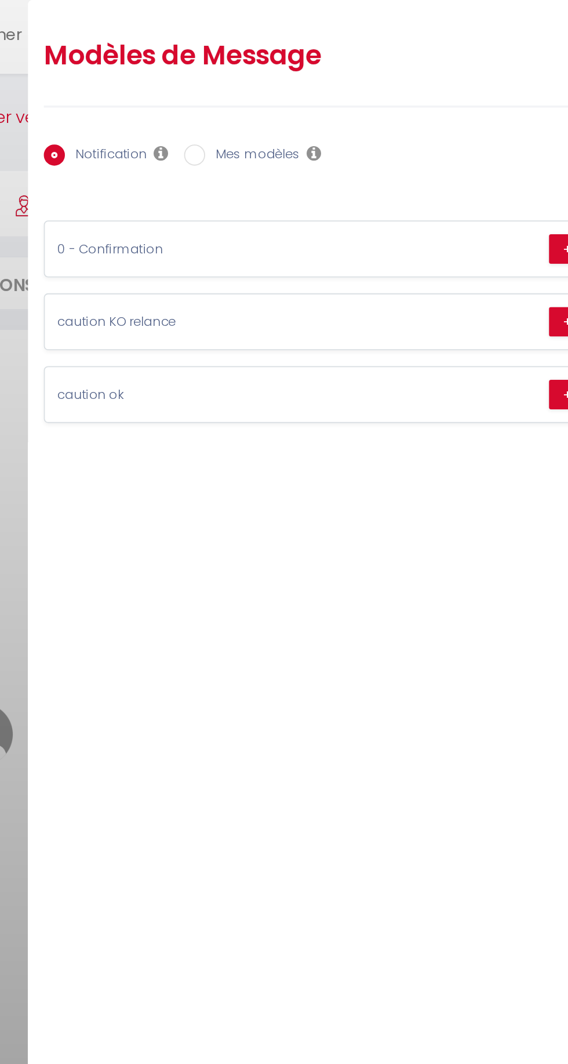
scroll to position [0, 0]
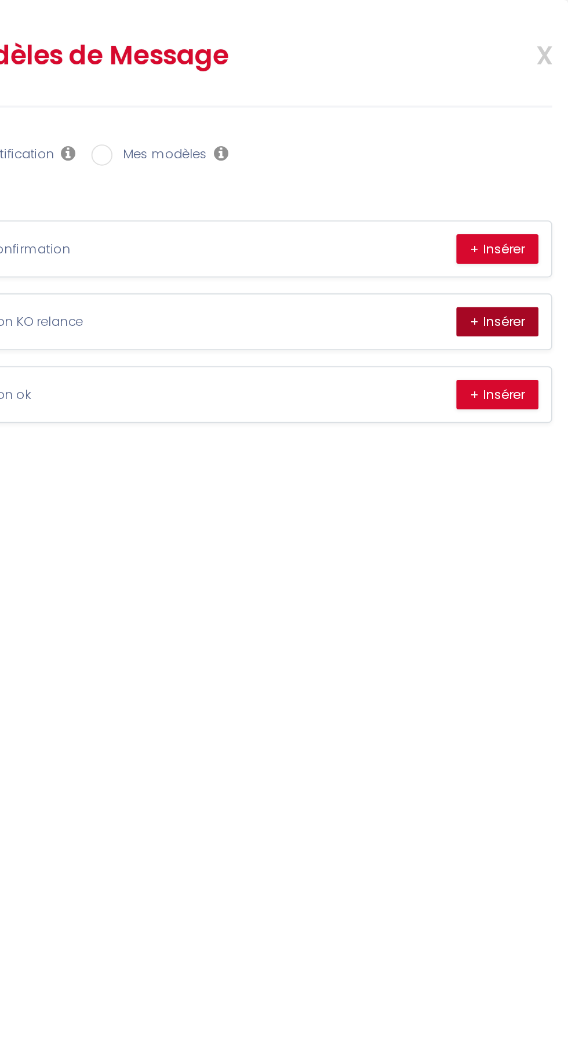
click at [520, 174] on button "+ Insérer" at bounding box center [529, 177] width 45 height 16
type textarea "Bonjour Duy [PERSON_NAME] Conformément aux conditions, un dépôt de garantie ser…"
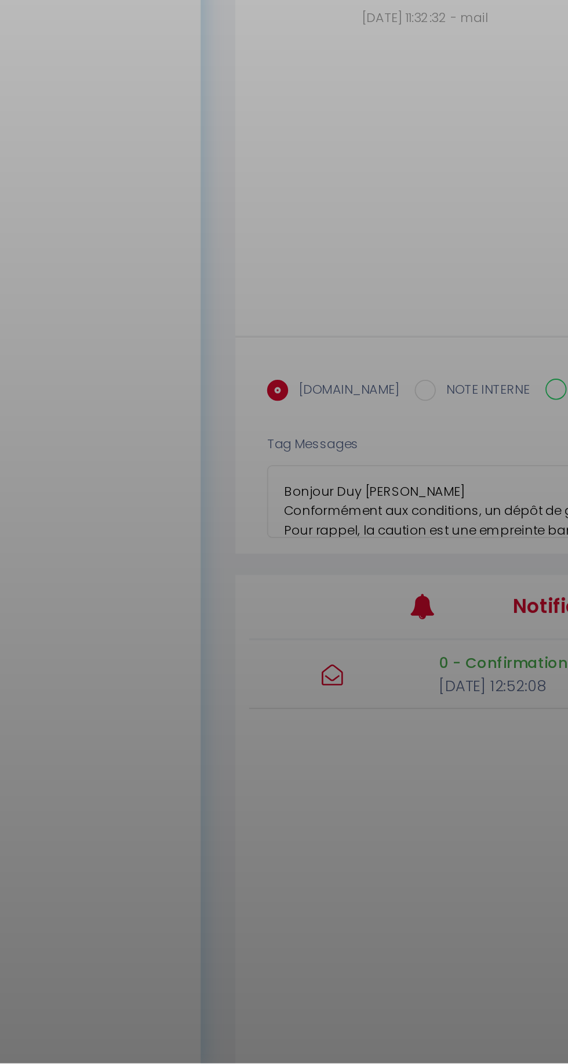
scroll to position [120, 0]
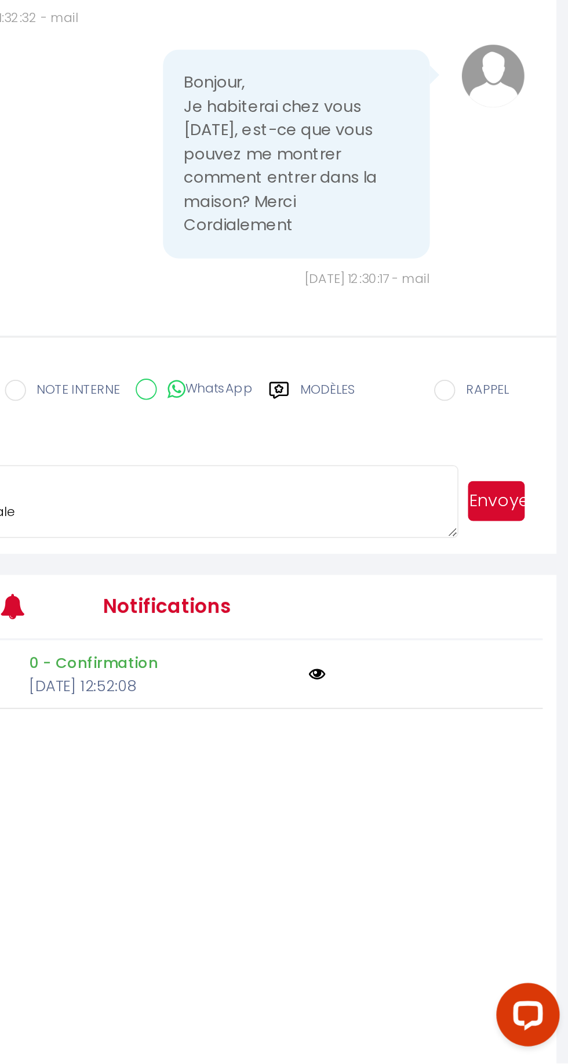
click at [532, 766] on button "Envoyer" at bounding box center [528, 755] width 31 height 22
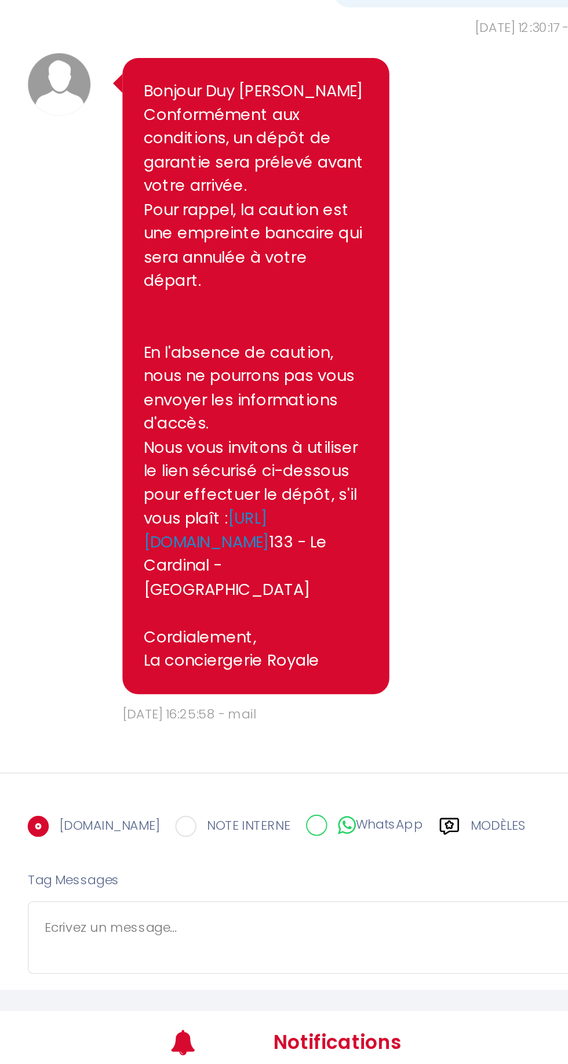
scroll to position [2139, 0]
click at [252, 342] on pre "Bonjour Duy [PERSON_NAME] Conformément aux conditions, un dépôt de garantie ser…" at bounding box center [303, 447] width 124 height 326
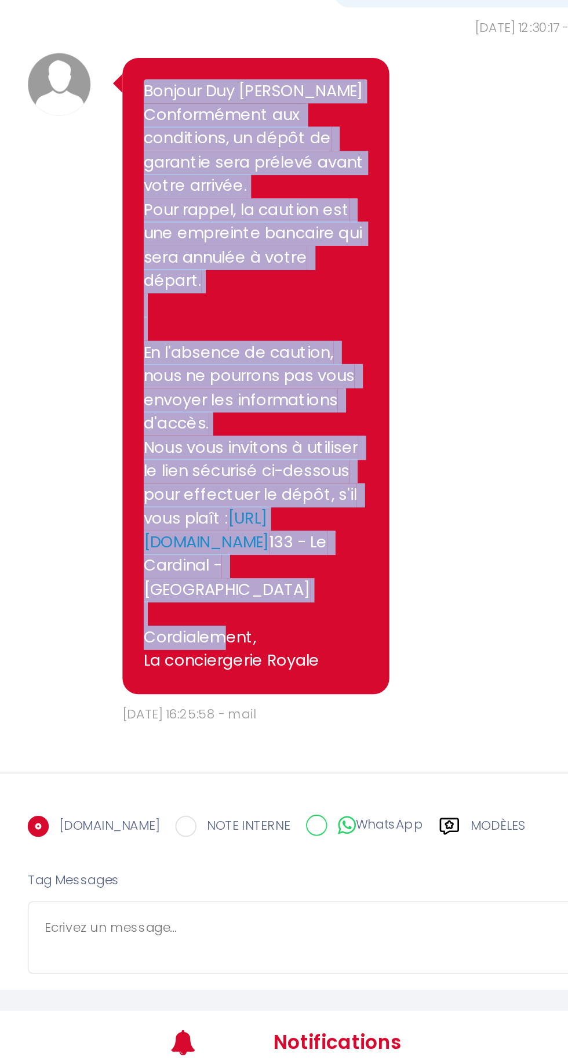
scroll to position [2135, 0]
copy pre "Bonjour Duy [PERSON_NAME] Conformément aux conditions, un dépôt de garantie ser…"
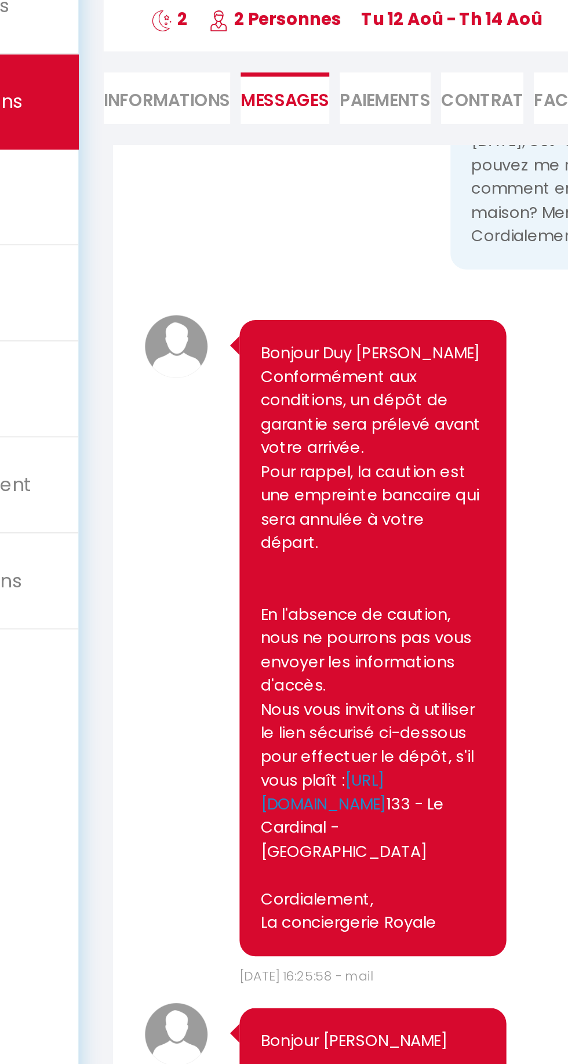
scroll to position [0, 0]
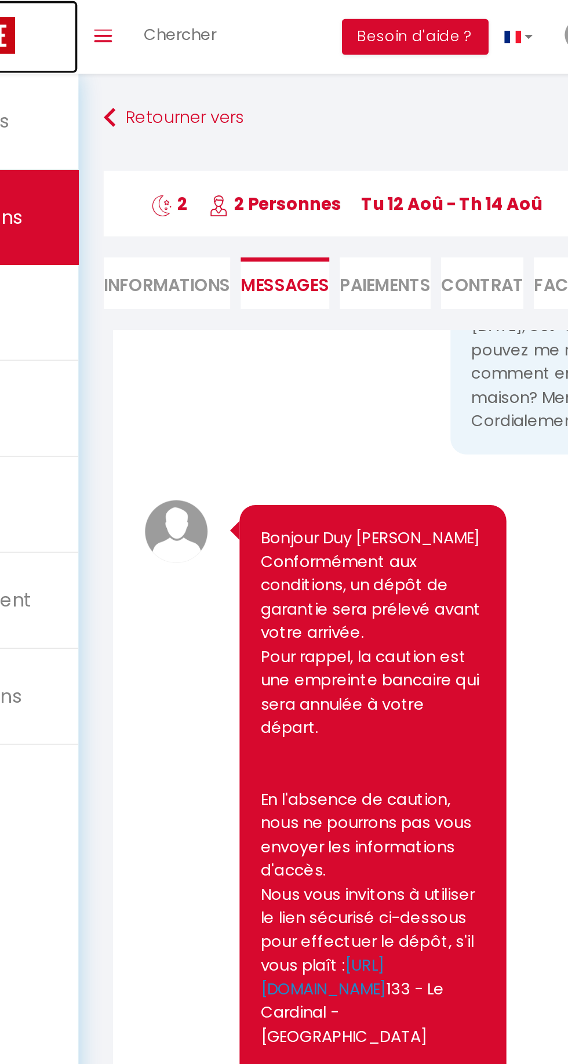
click at [112, 21] on link at bounding box center [70, 20] width 141 height 41
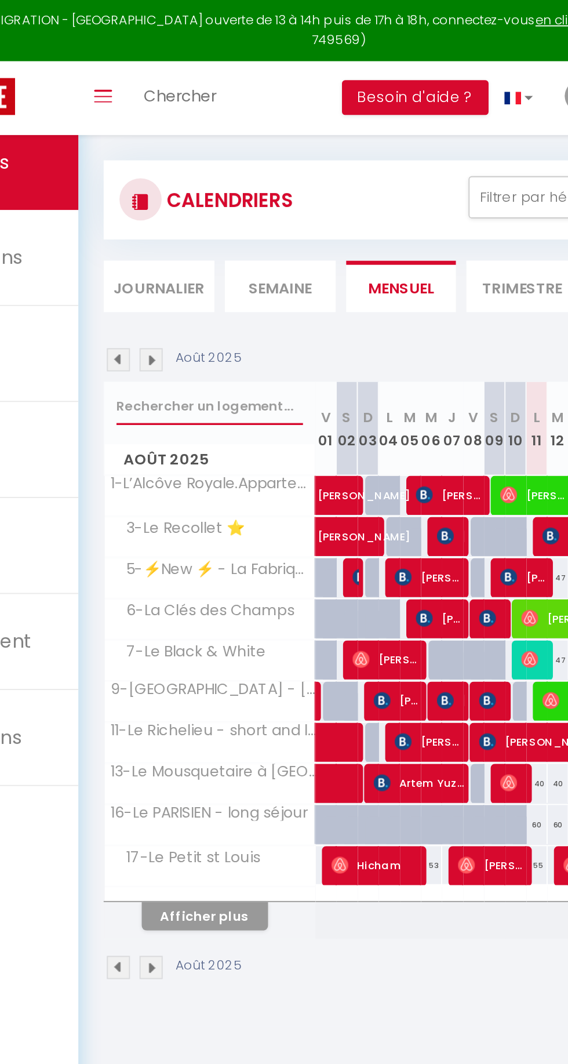
click at [178, 224] on input "text" at bounding box center [213, 223] width 103 height 21
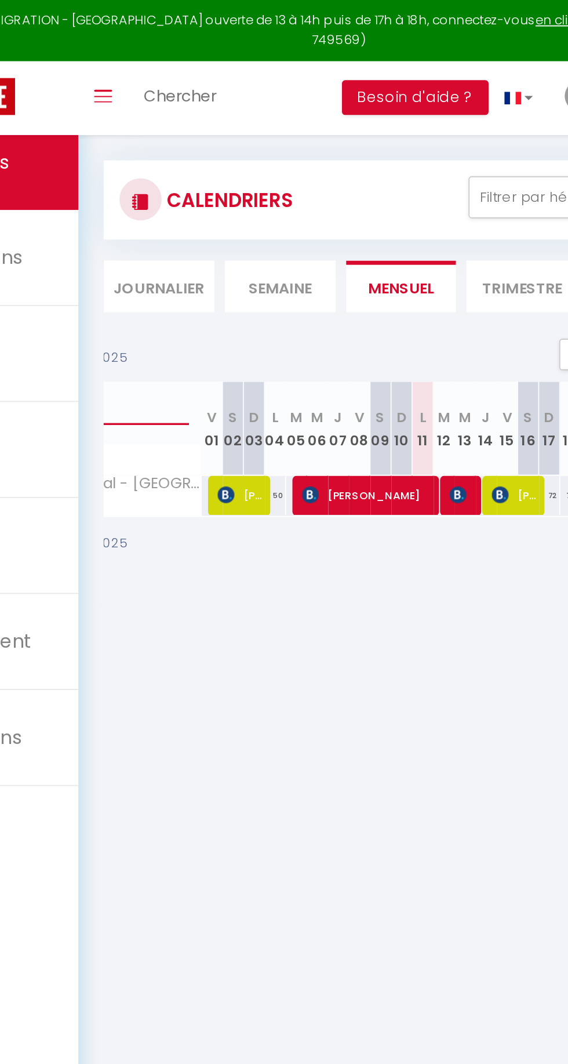
scroll to position [0, 76]
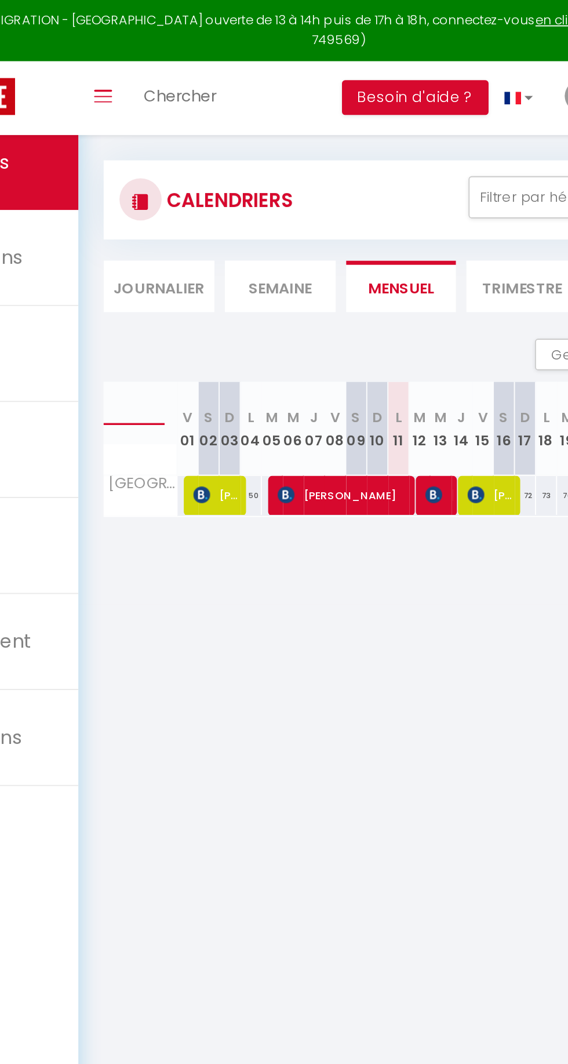
type input "Cardinal"
click at [263, 273] on span "[PERSON_NAME]" at bounding box center [287, 272] width 74 height 22
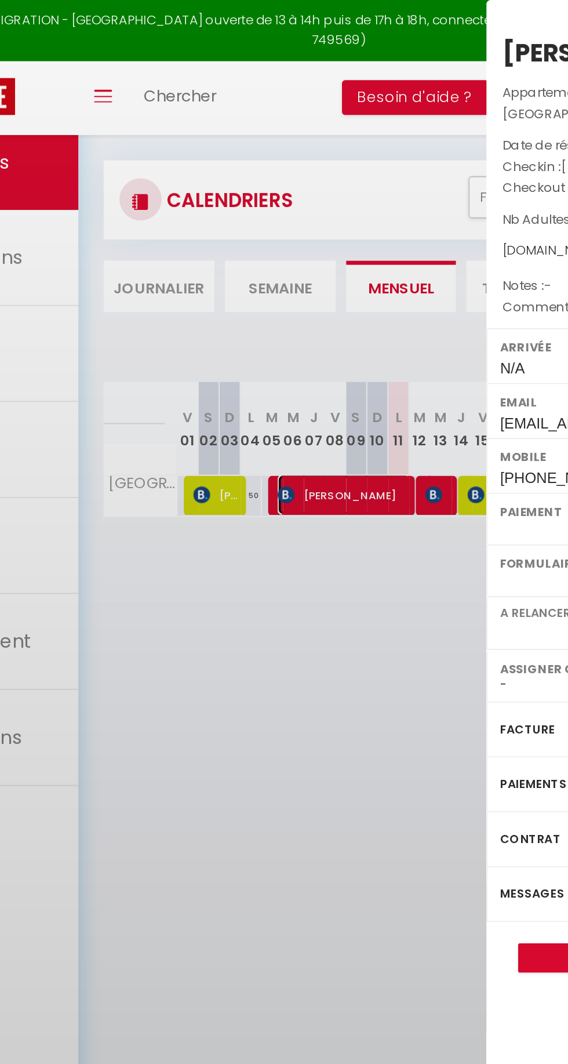
select select "OK"
select select "0"
select select "1"
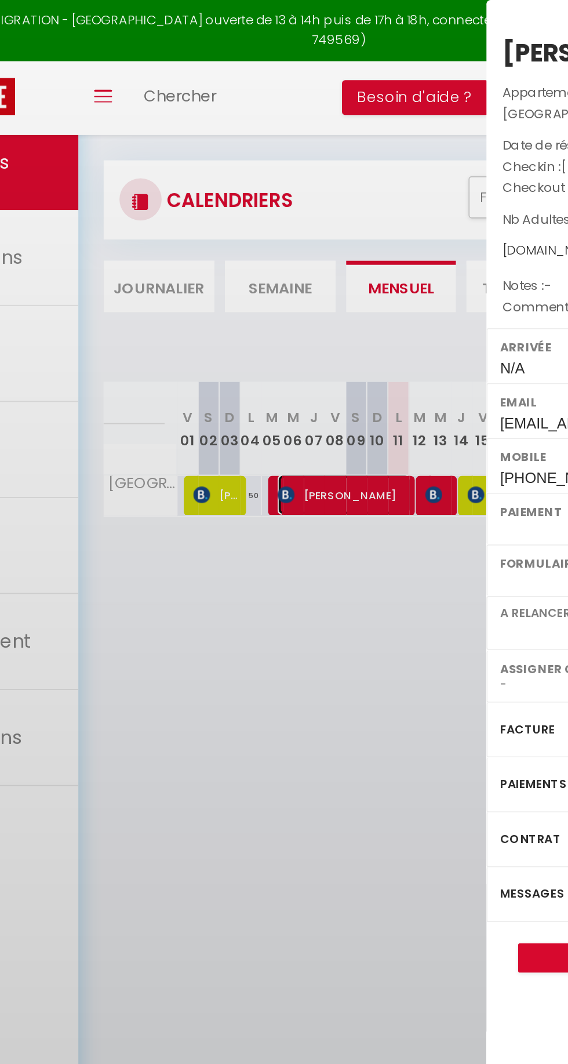
select select
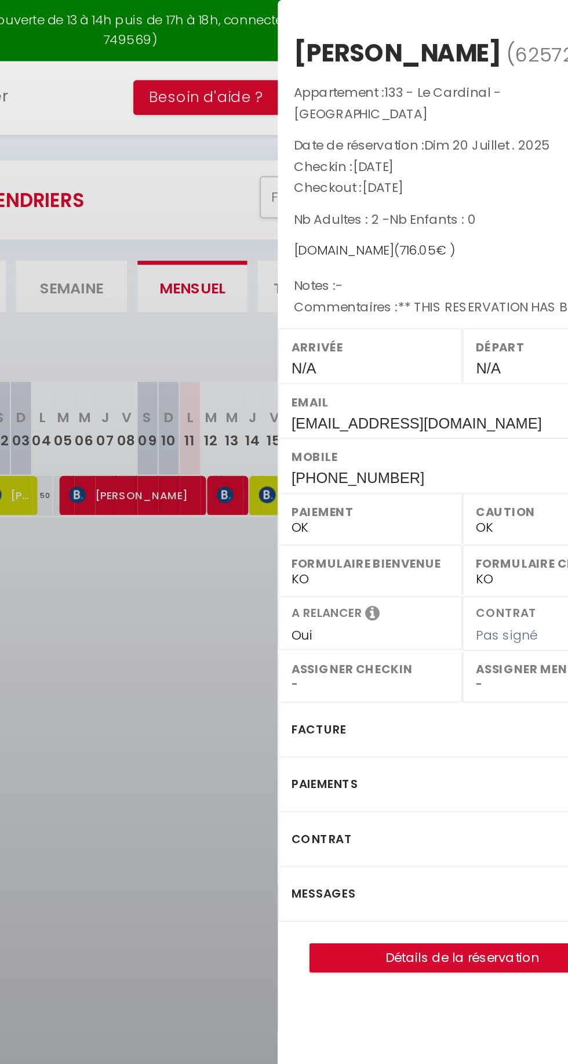
click at [387, 485] on label "Messages" at bounding box center [390, 491] width 35 height 12
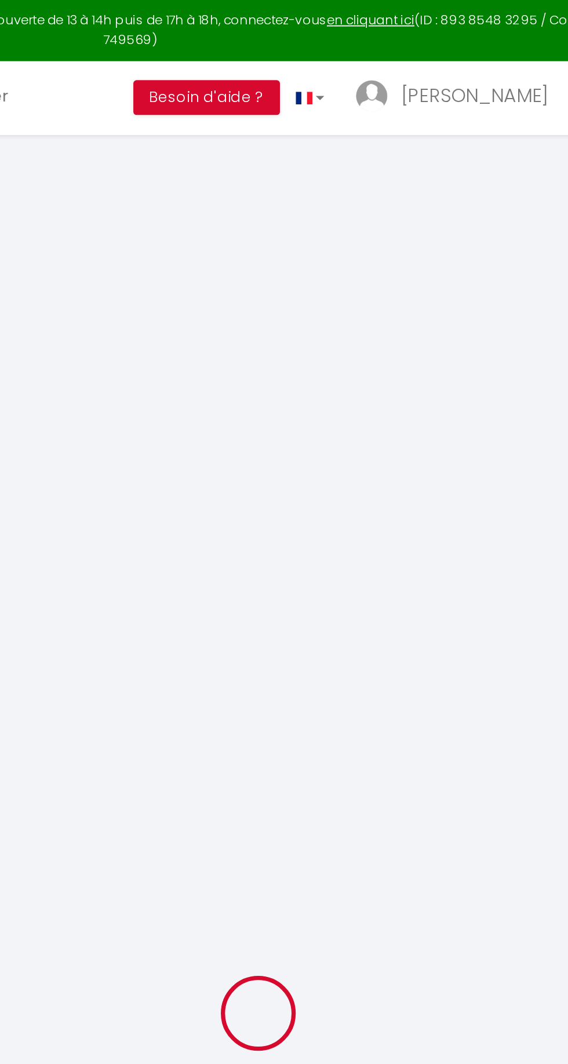
type input "[PERSON_NAME]"
type input "VIEL"
type input "[EMAIL_ADDRESS][DOMAIN_NAME]"
type input "[PHONE_NUMBER]"
select select "FR"
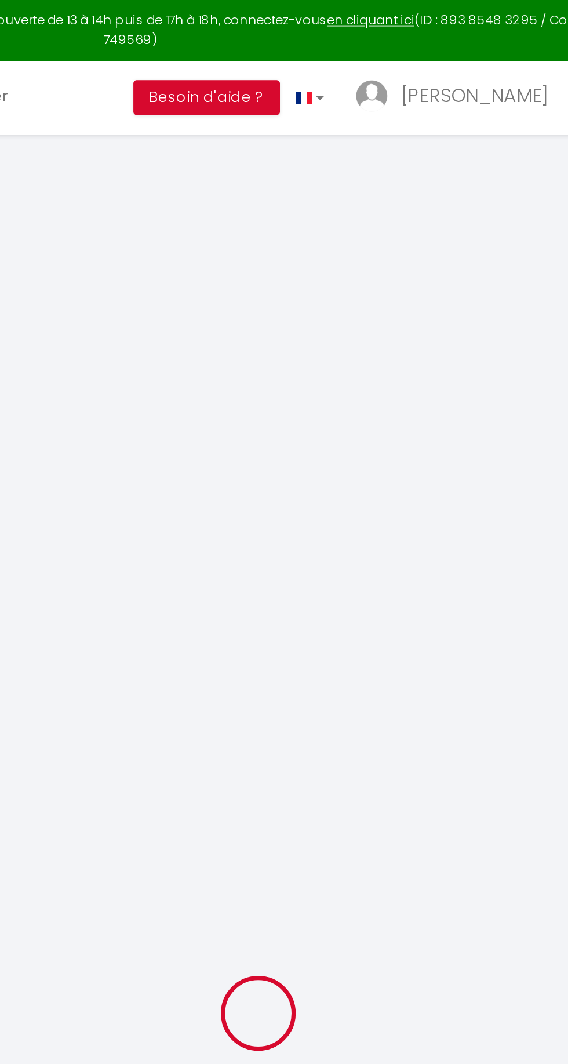
type input "115.94"
type input "10.02"
select select "66400"
select select "1"
select select
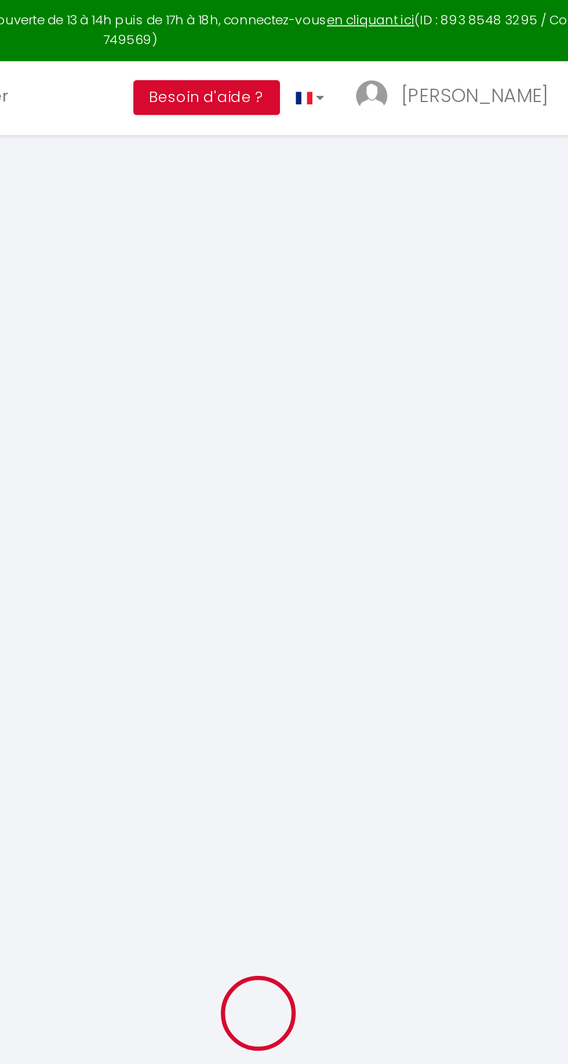
select select
type input "2"
select select "12"
select select "15"
type input "619"
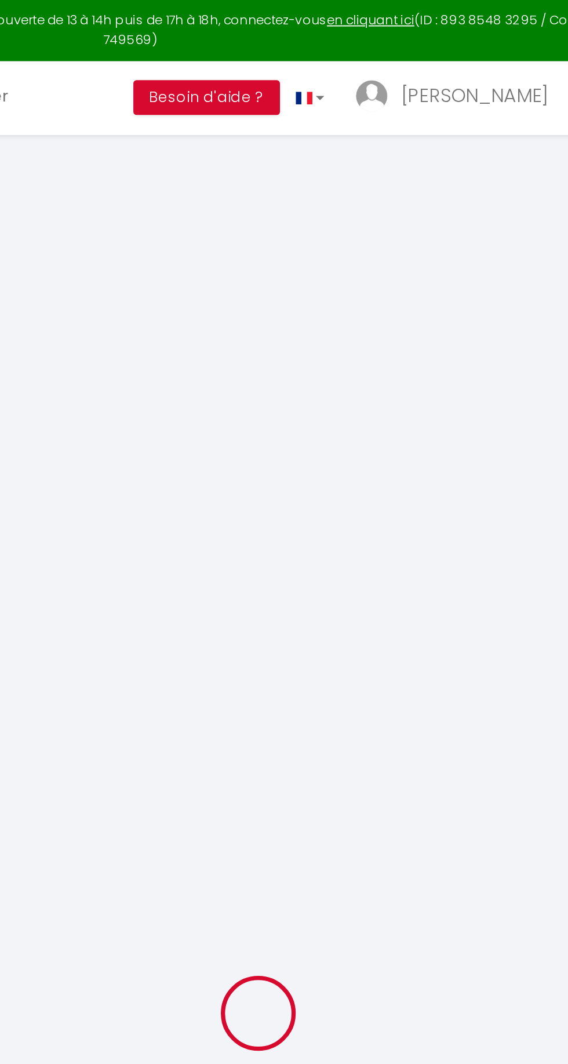
checkbox input "false"
type input "0"
select select "2"
type input "63"
type input "0"
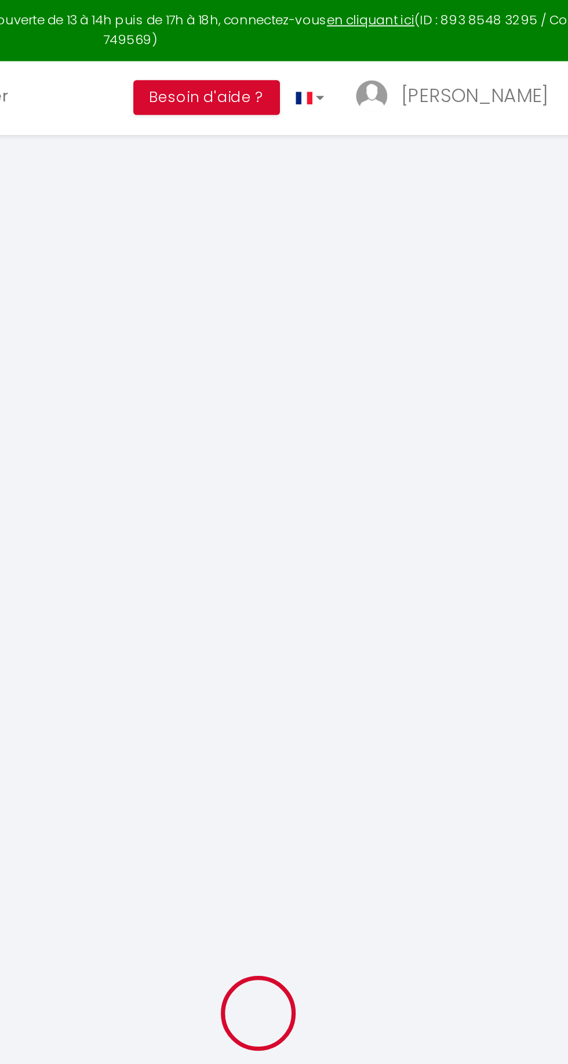
type input "0"
select select
checkbox input "false"
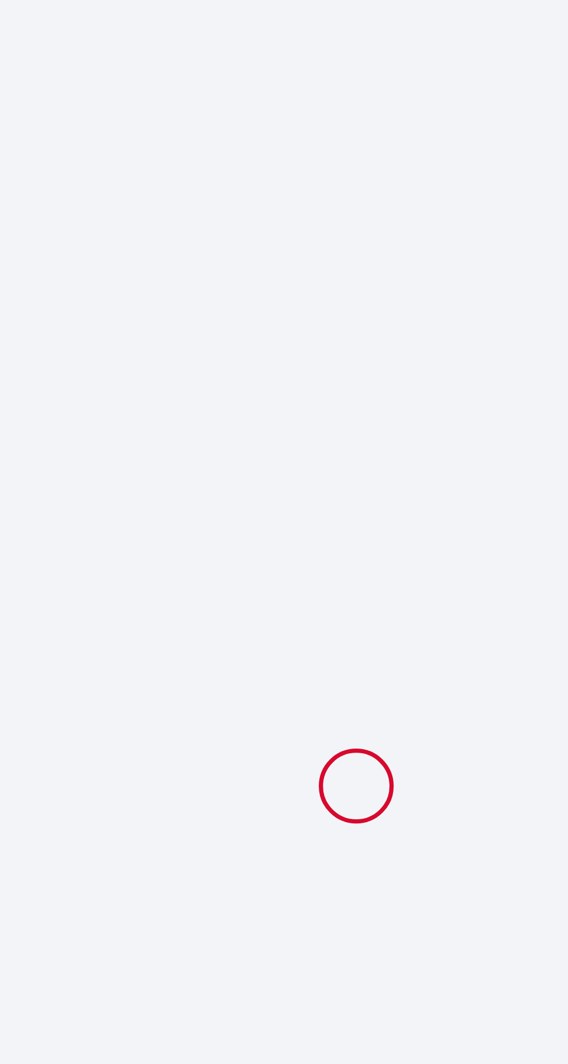
select select
checkbox input "false"
select select
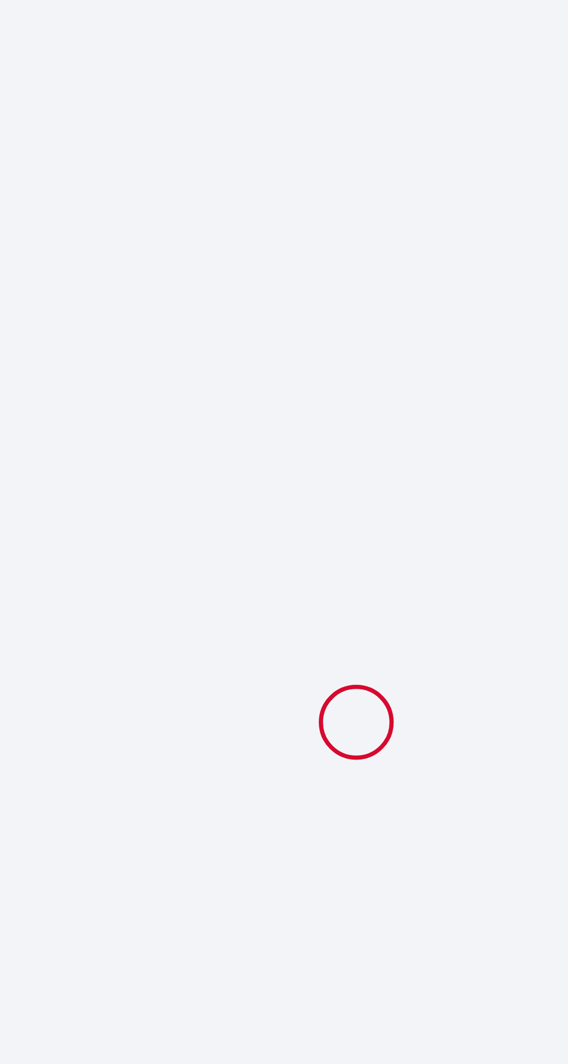
checkbox input "false"
select select
checkbox input "false"
type textarea "** THIS RESERVATION HAS BEEN PRE-PAID ** Reservation has a cancellation grace p…"
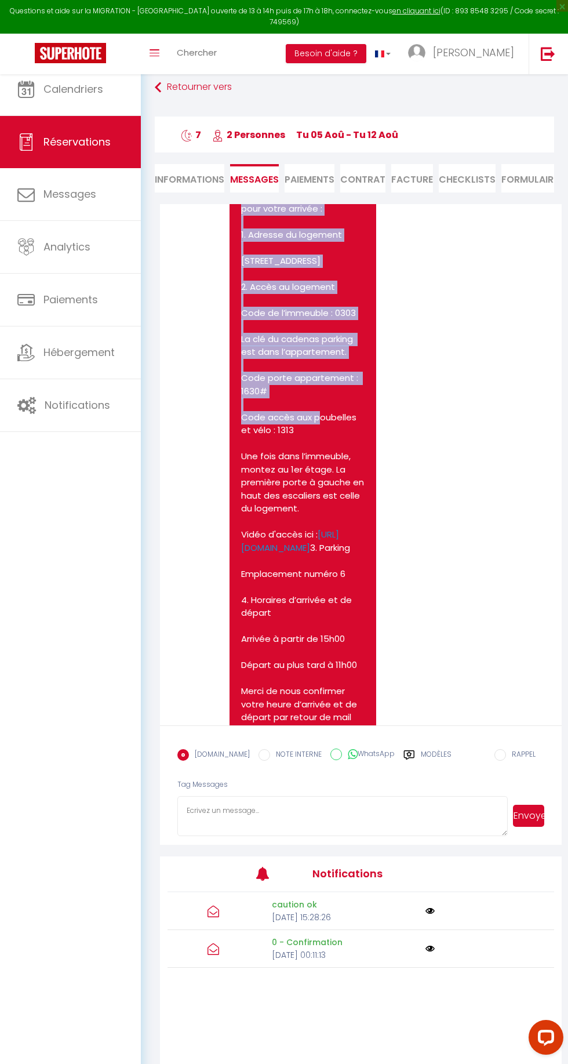
scroll to position [2834, 0]
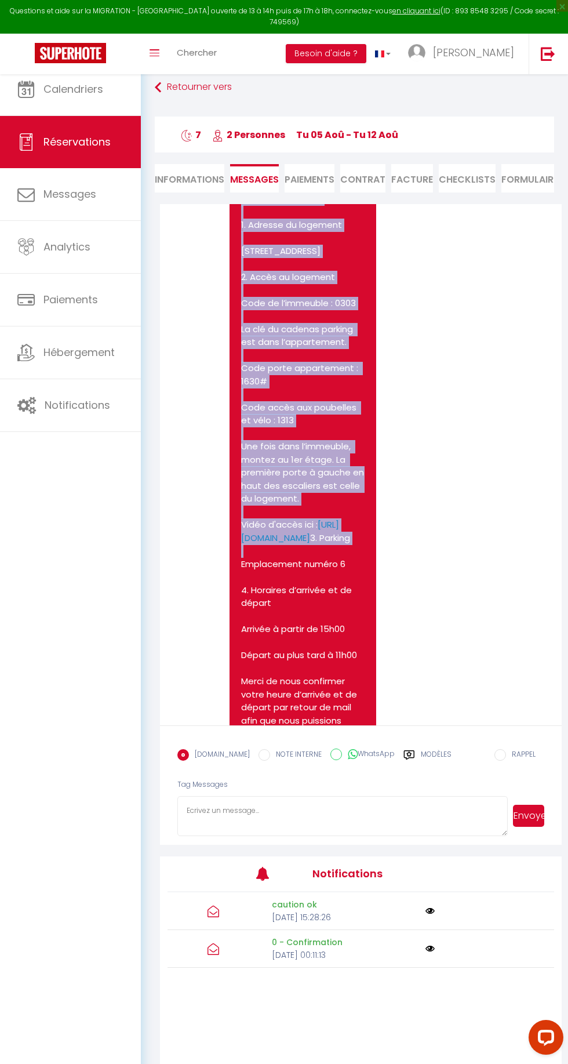
copy pre "Cher client, bienvenue, Vous allez séjourner dans le logement Cardinal. Voici t…"
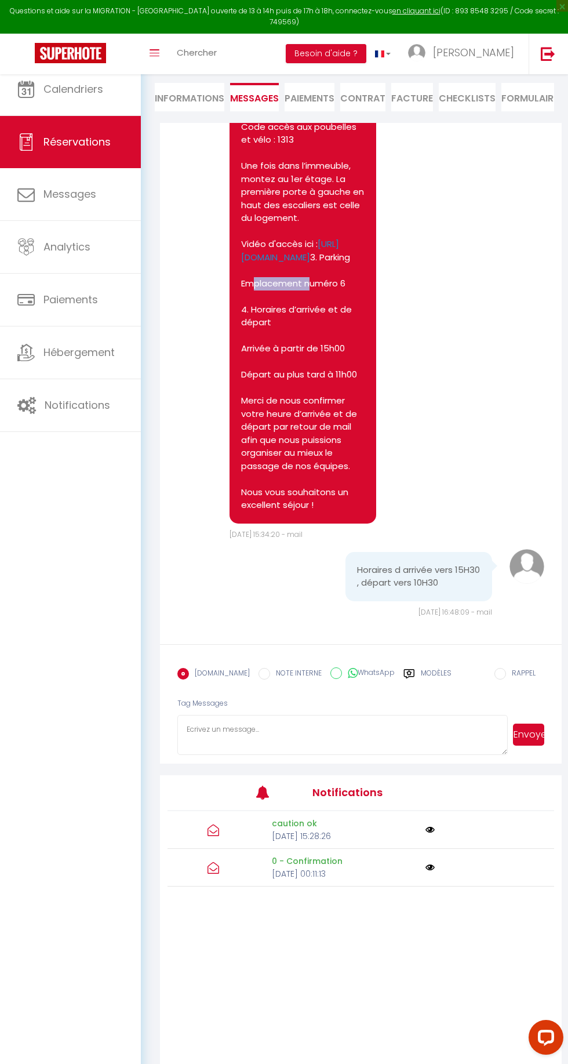
scroll to position [3161, 0]
copy pre "Emplacement numéro 6 4. Horaires d’arrivée et de départ Arrivée à partir de 15h…"
click at [64, 95] on span "Calendriers" at bounding box center [73, 89] width 60 height 14
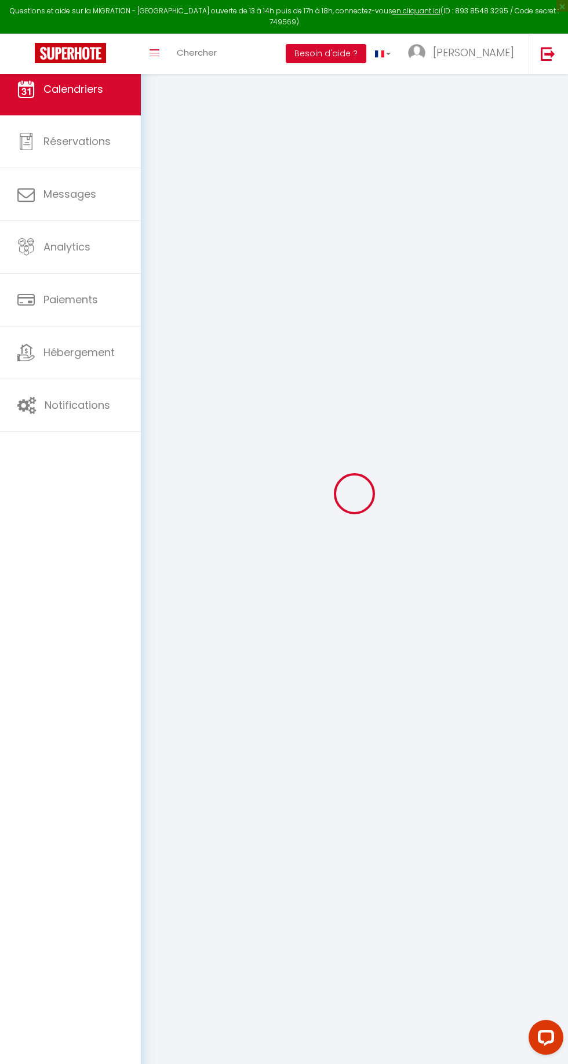
scroll to position [144, 0]
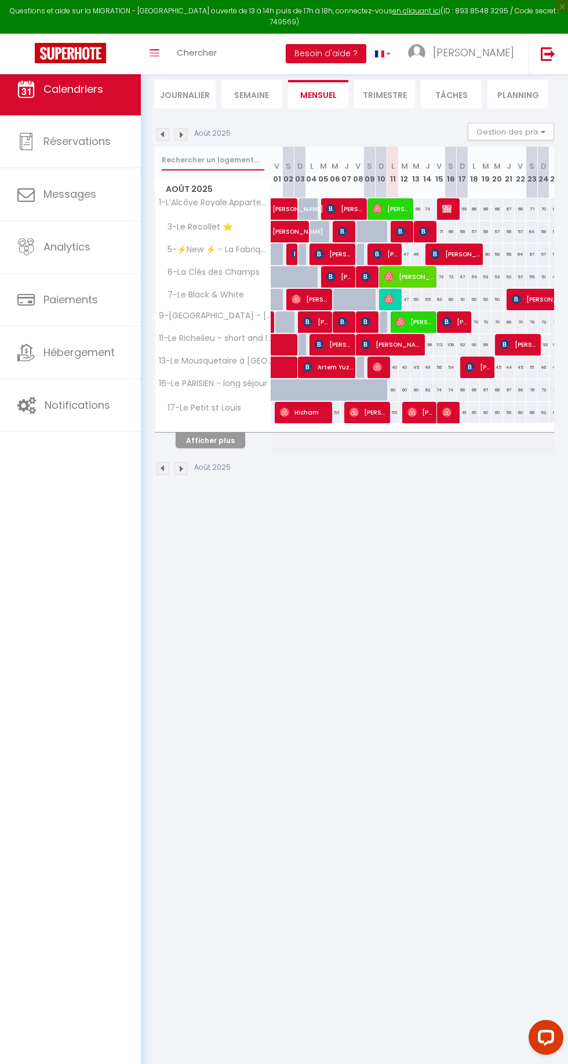
click at [175, 150] on input "text" at bounding box center [213, 160] width 103 height 21
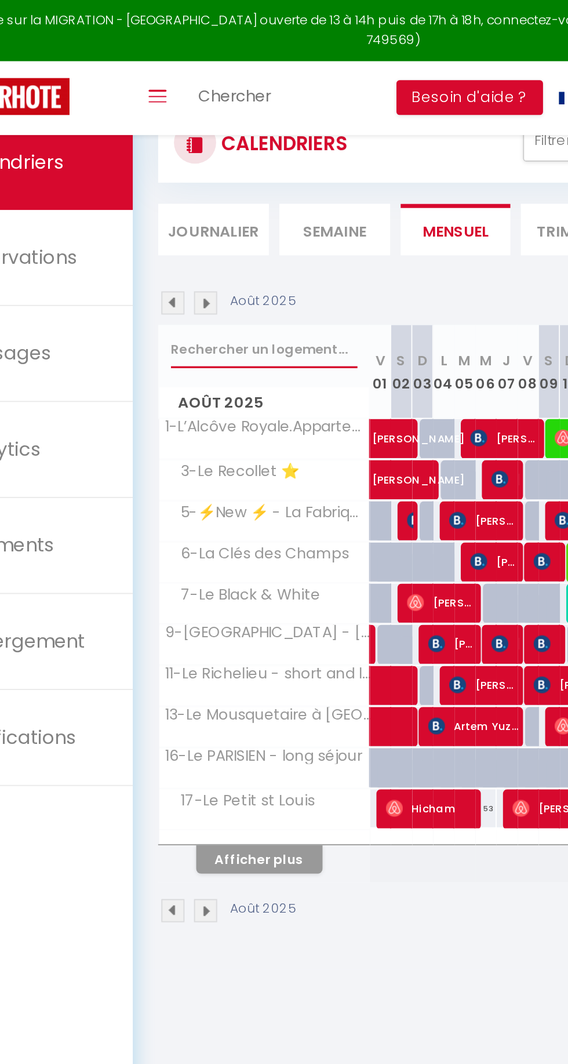
click at [175, 193] on input "text" at bounding box center [213, 191] width 103 height 21
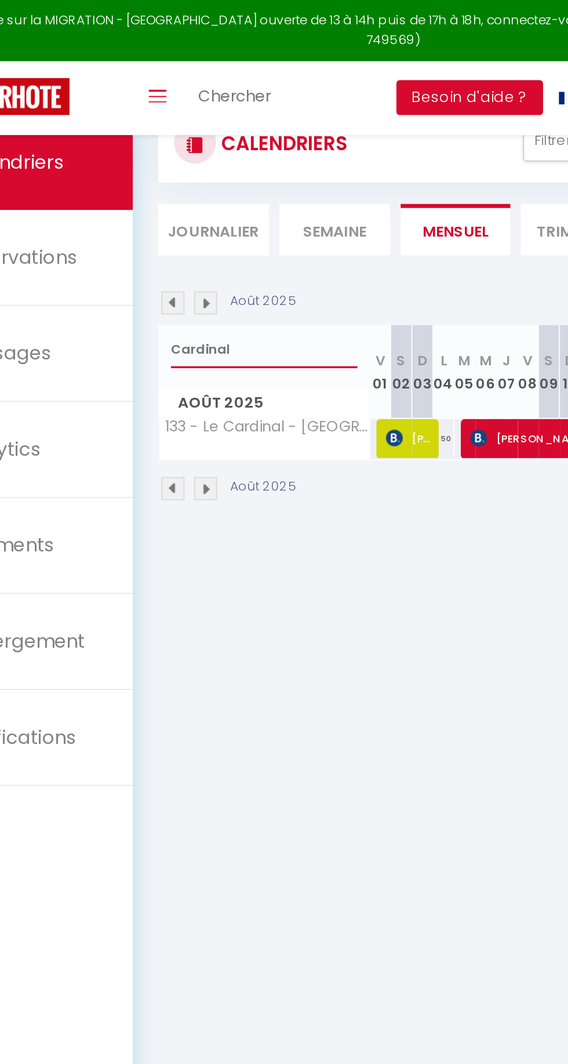
scroll to position [0, 76]
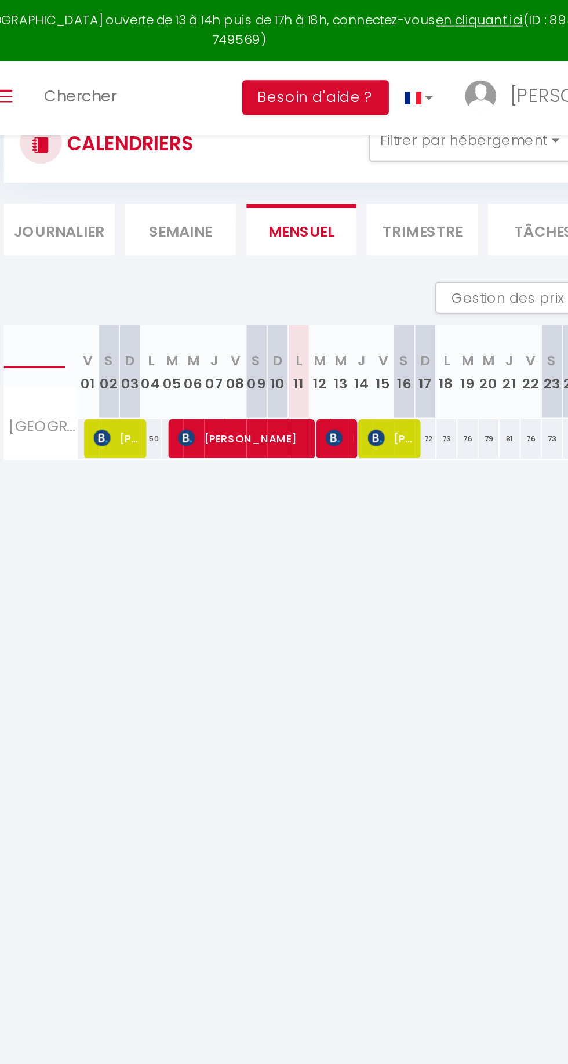
type input "Cardinal"
click at [337, 236] on img at bounding box center [336, 240] width 9 height 9
select select "OK"
select select "0"
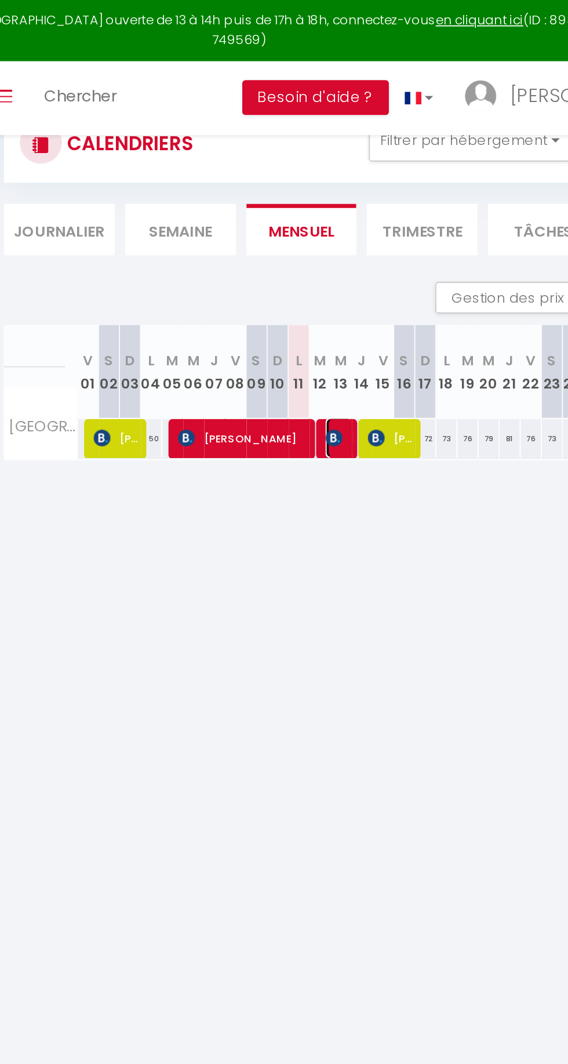
select select "0"
select select "1"
select select
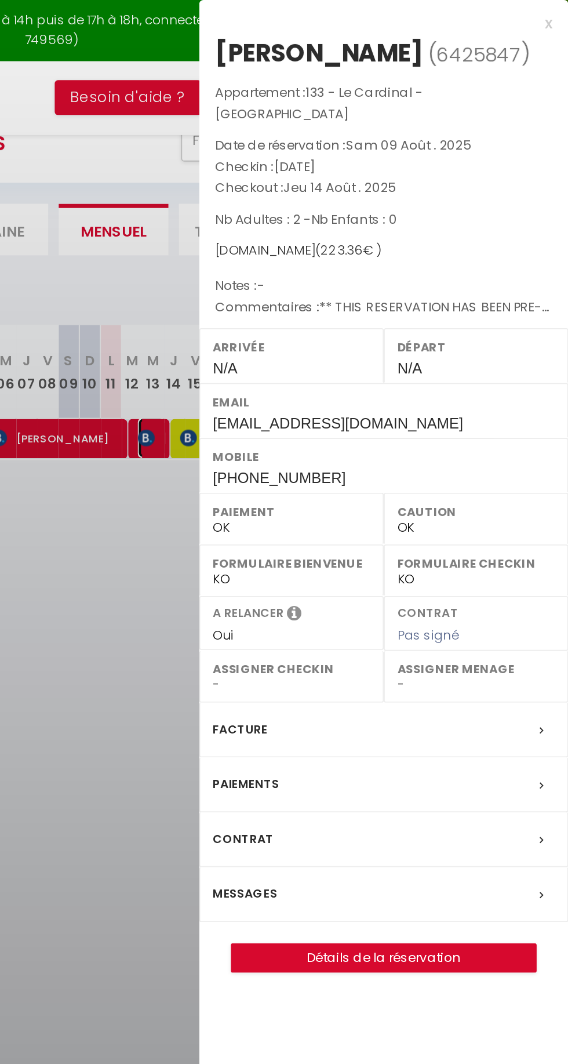
scroll to position [31, 0]
click at [410, 499] on div "Messages" at bounding box center [466, 492] width 203 height 30
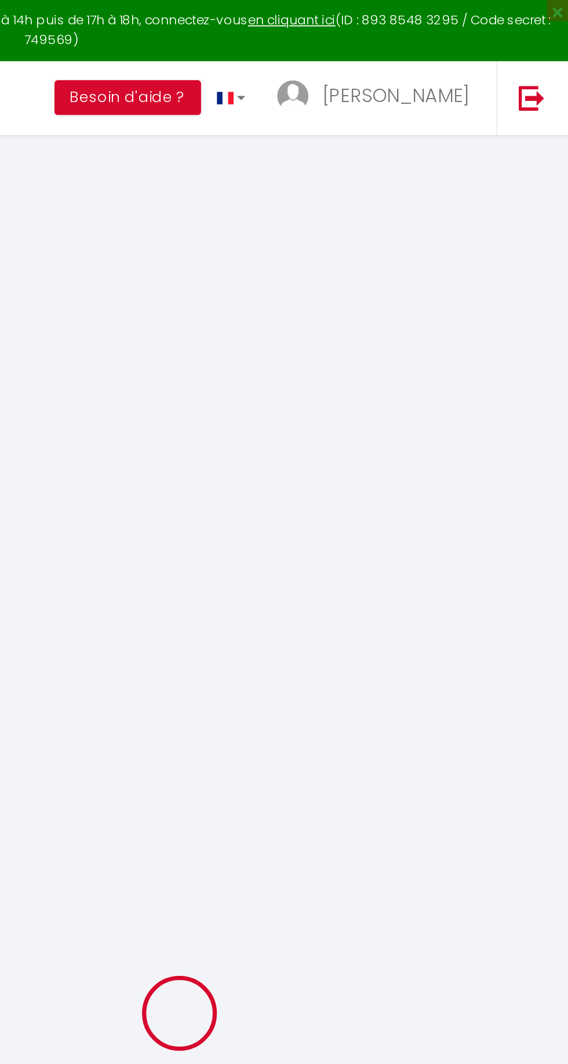
select select
checkbox input "false"
type textarea "** THIS RESERVATION HAS BEEN PRE-PAID ** Reservation has a cancellation grace p…"
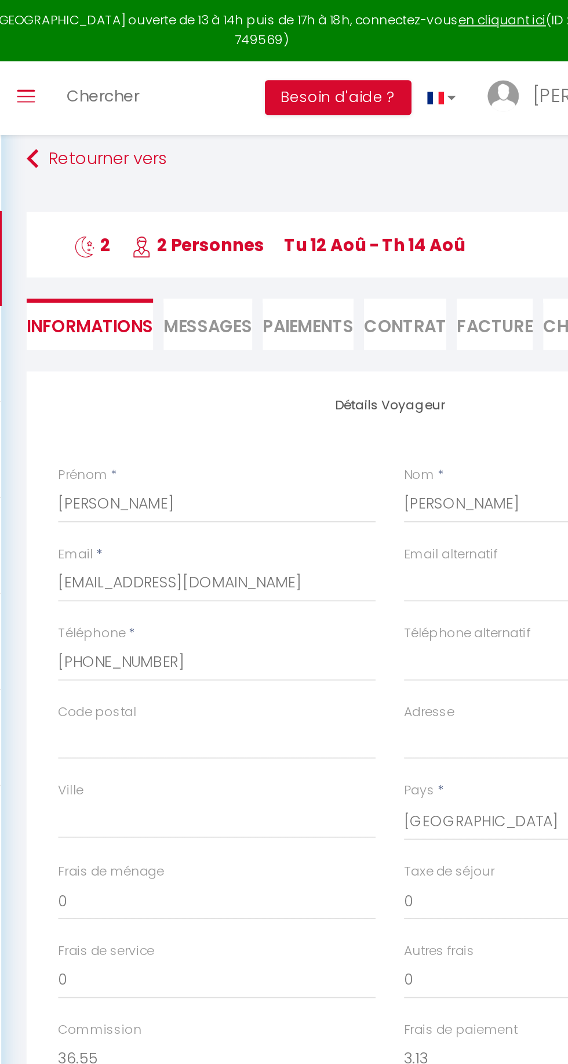
click at [263, 174] on span "Messages" at bounding box center [254, 179] width 49 height 13
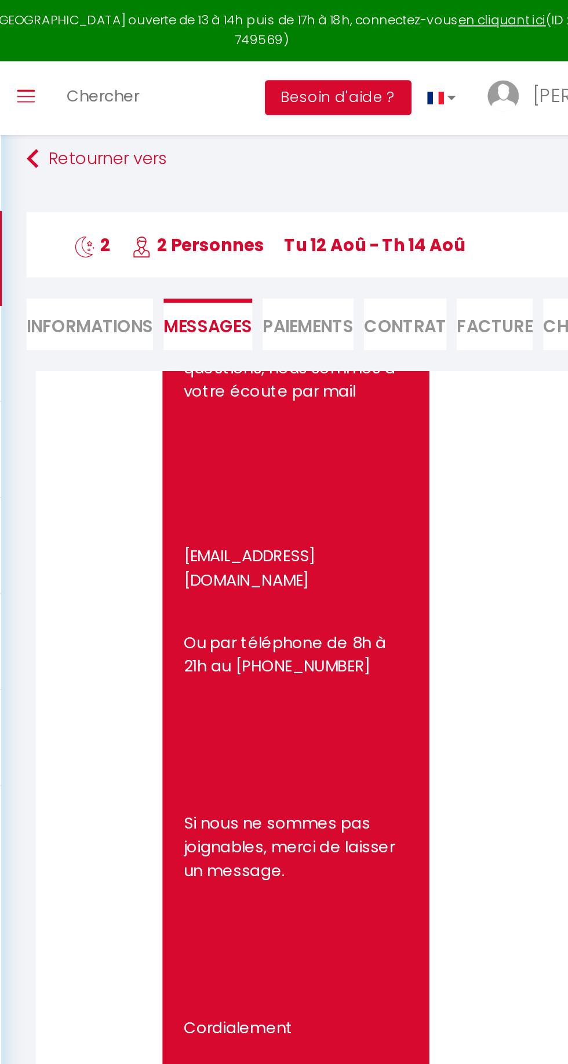
scroll to position [2499, 0]
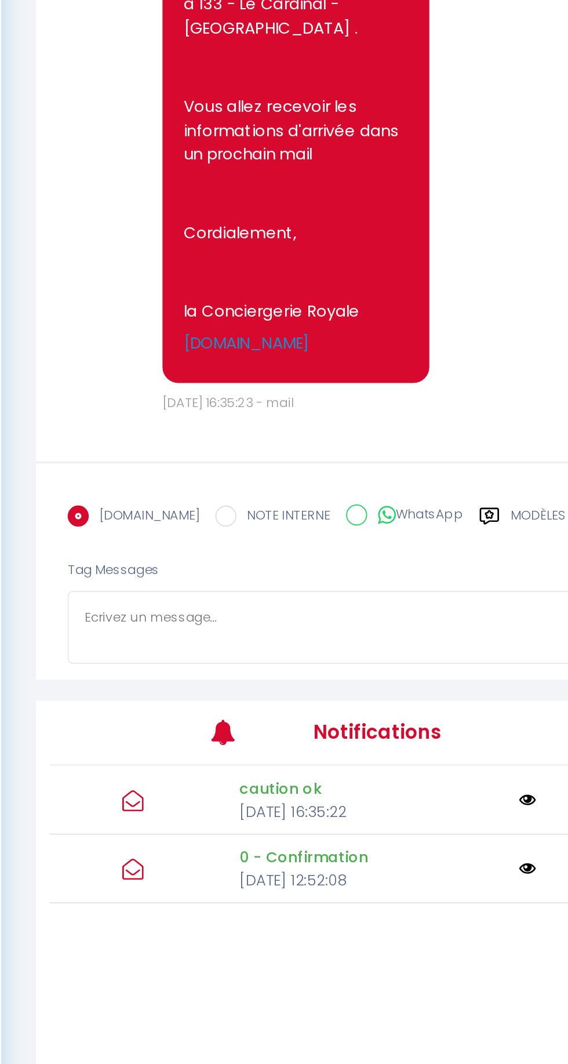
paste textarea "Cher client, bienvenue, Vous allez séjourner dans le logement Cardinal. Voici t…"
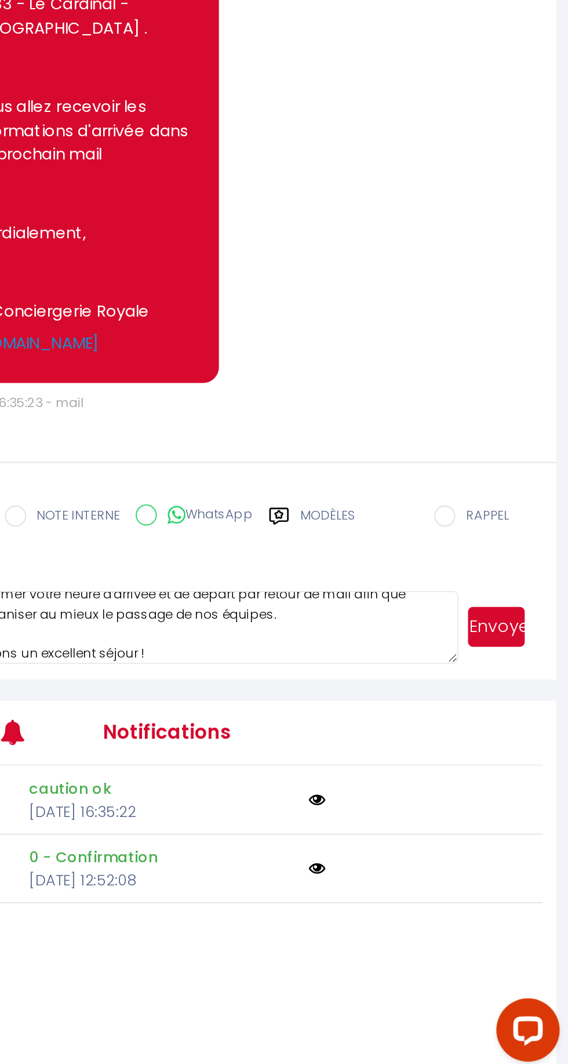
scroll to position [0, 0]
type textarea "Cher client, bienvenue, Vous allez séjourner dans le logement Cardinal. Voici t…"
click at [523, 827] on button "Envoyer" at bounding box center [528, 816] width 31 height 22
